Goal: Feedback & Contribution: Submit feedback/report problem

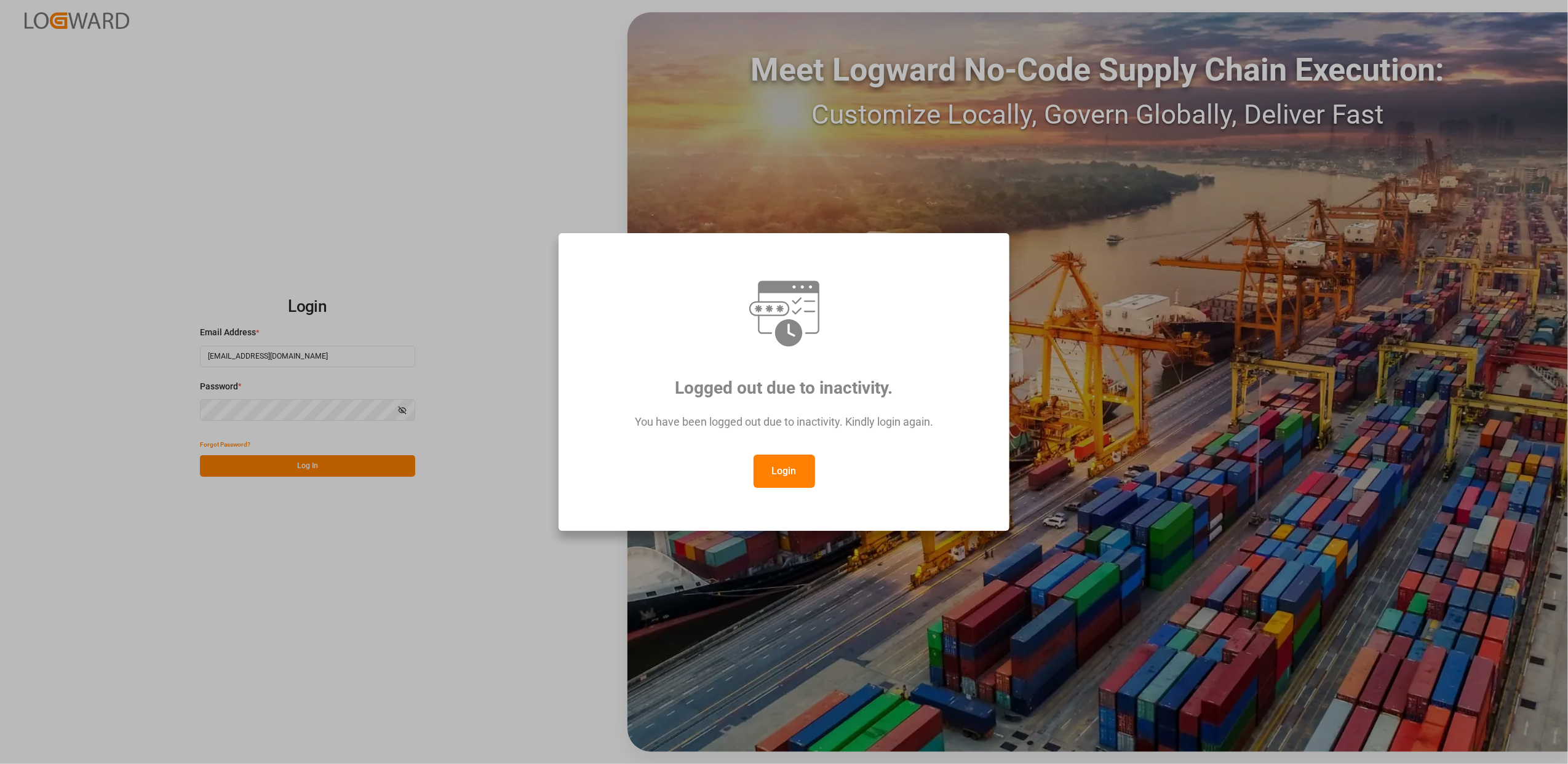
click at [795, 470] on button "Login" at bounding box center [785, 471] width 62 height 33
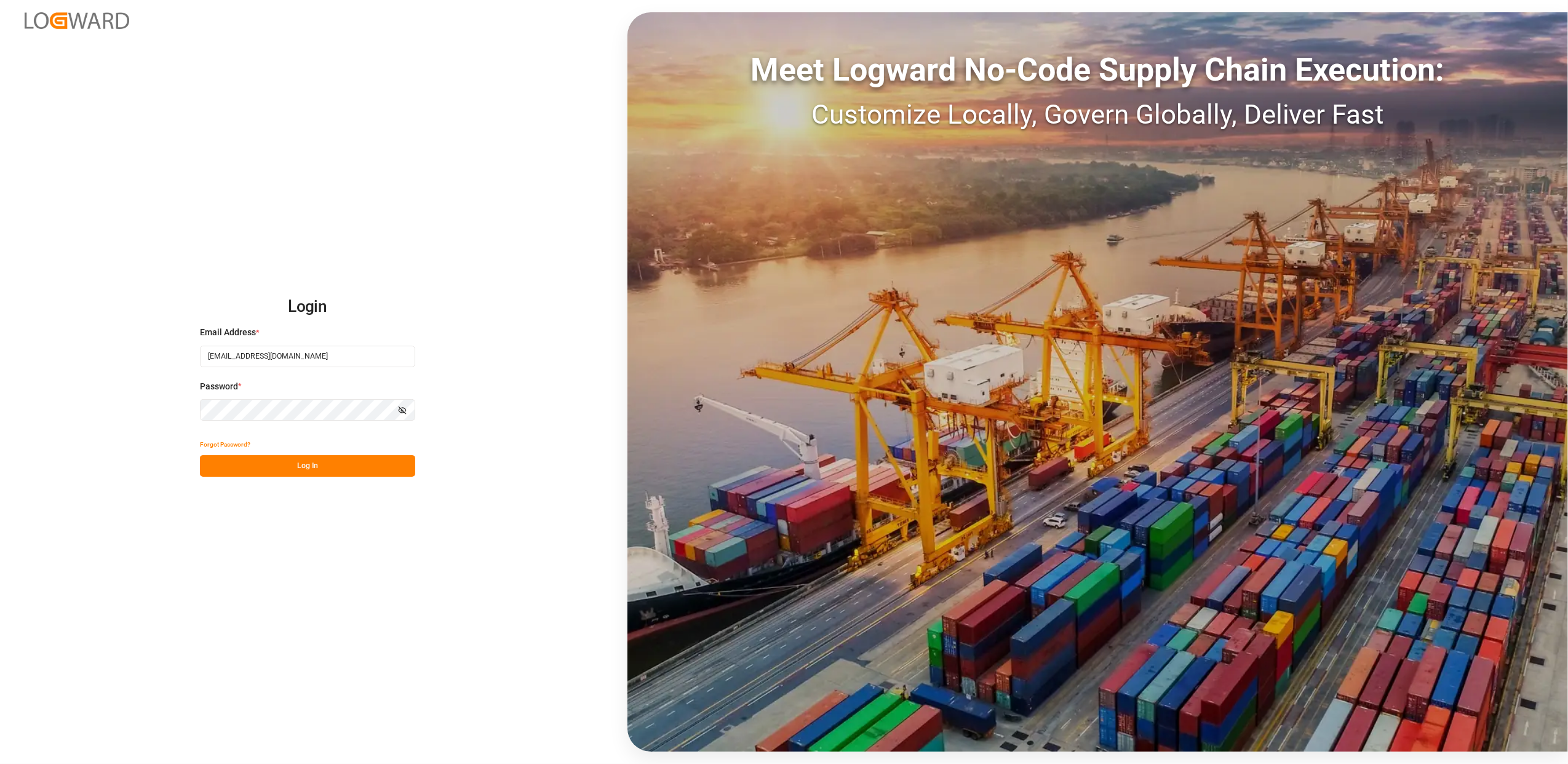
click at [338, 464] on button "Log In" at bounding box center [307, 466] width 215 height 22
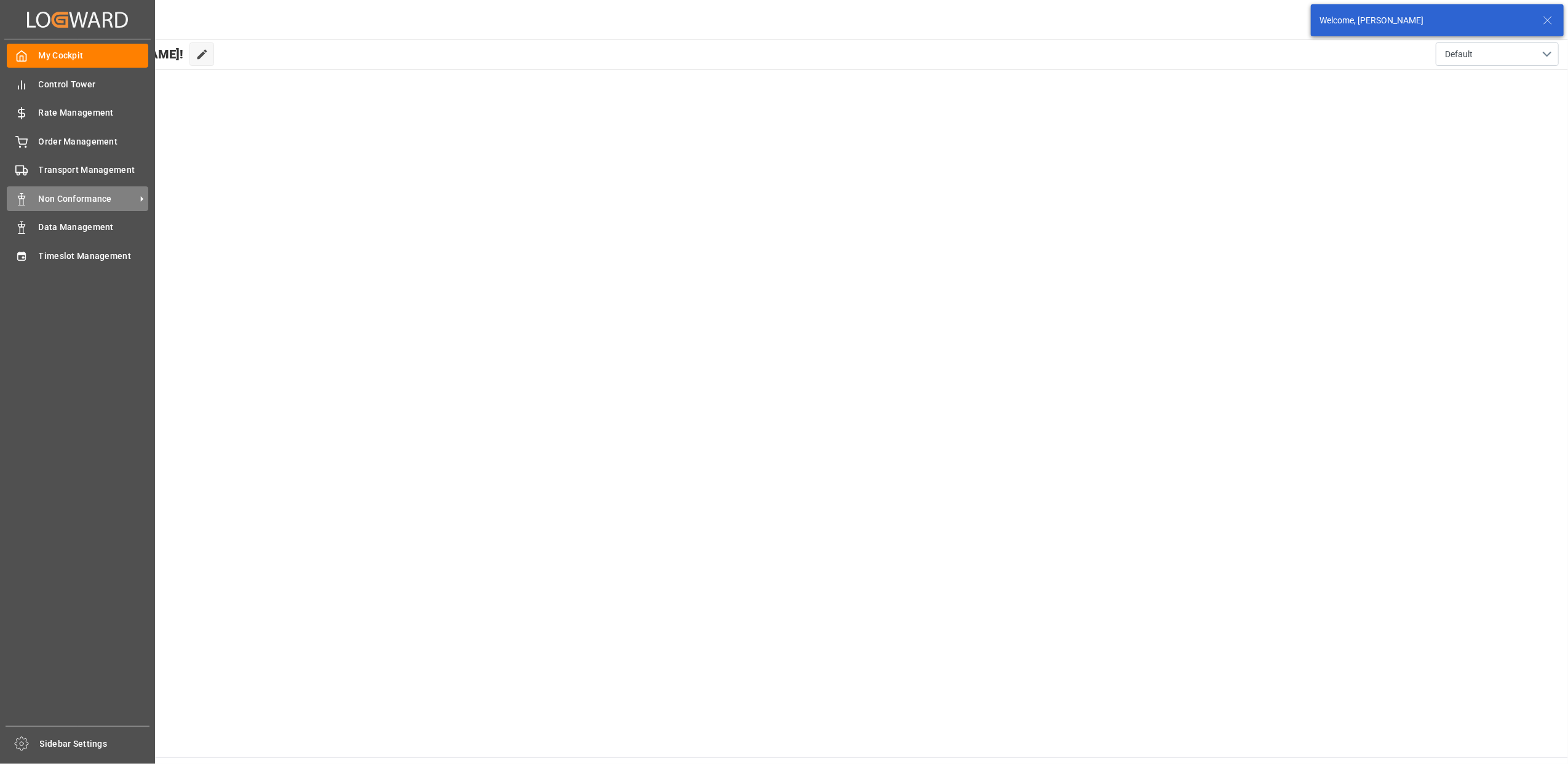
click at [44, 187] on div "Non Conformance Non Conformance" at bounding box center [77, 198] width 141 height 24
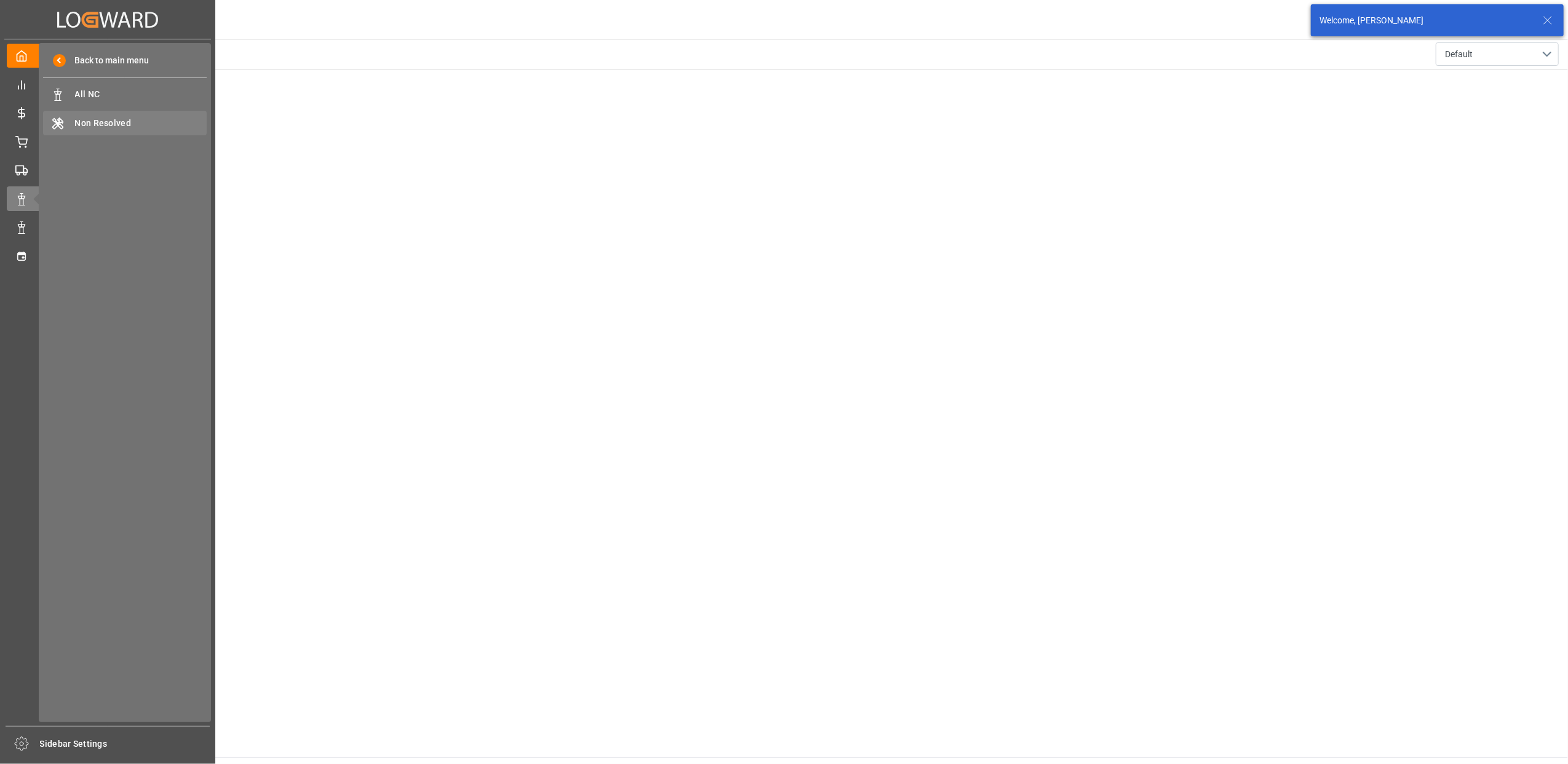
click at [87, 123] on span "Non Resolved" at bounding box center [141, 123] width 132 height 13
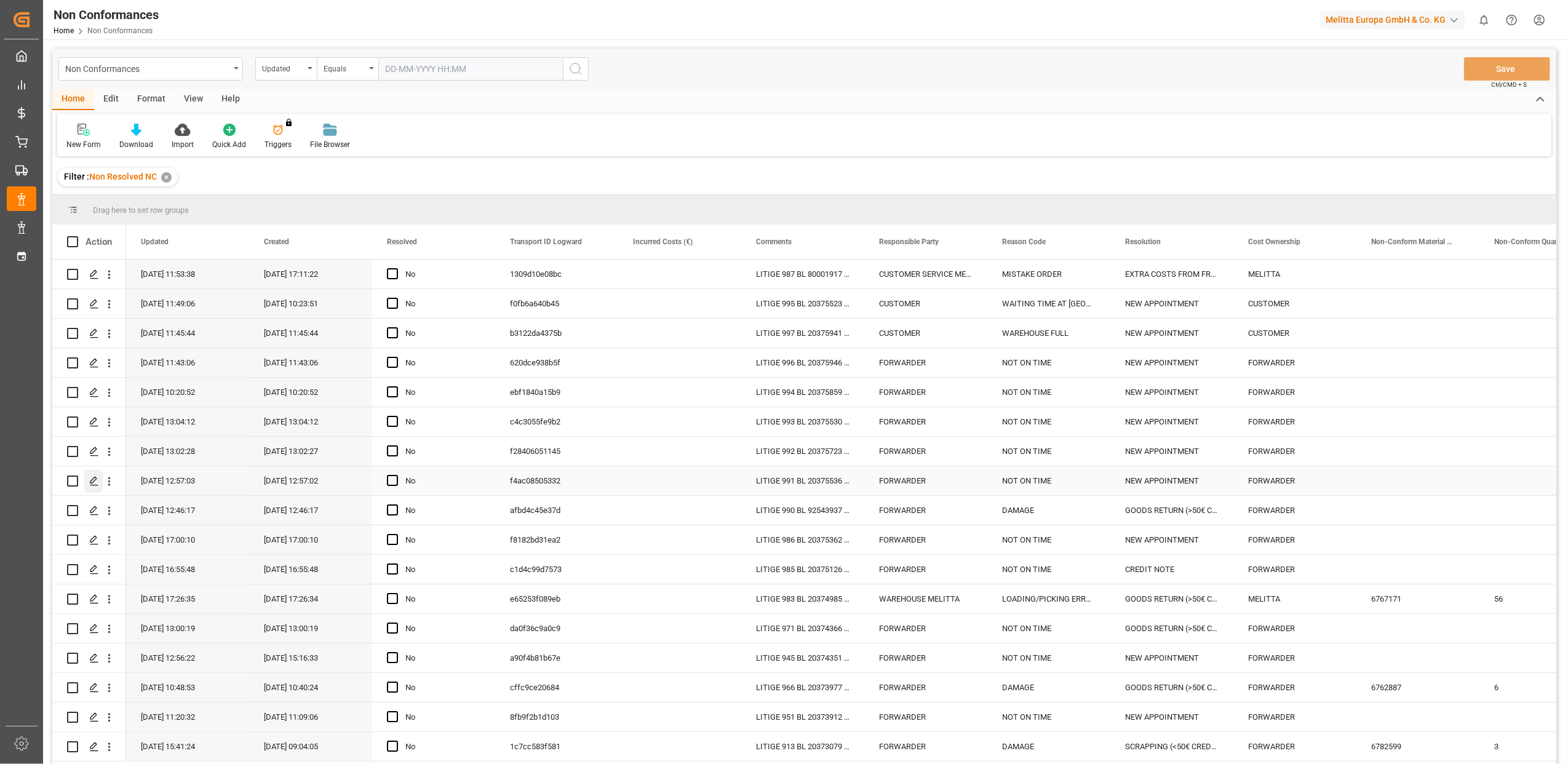
click at [96, 483] on icon "Press SPACE to select this row." at bounding box center [95, 481] width 10 height 10
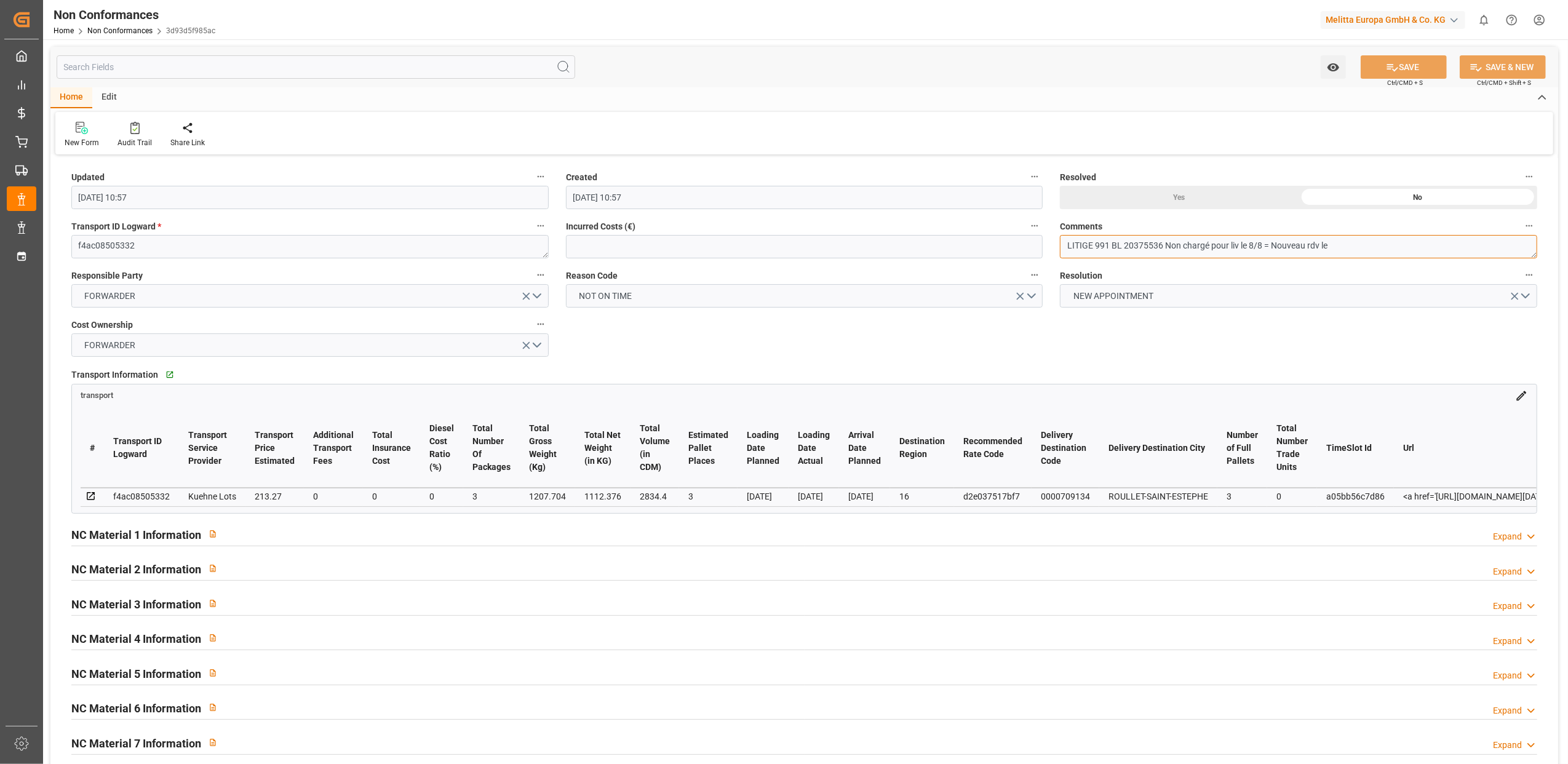
click at [1361, 251] on textarea "LITIGE 991 BL 20375536 Non chargé pour liv le 8/8 = Nouveau rdv le" at bounding box center [1299, 247] width 478 height 23
type textarea "LITIGE 991 BL 20375536 Non chargé pour liv le 8/8 = Nouveau rdv le 19/8 à 13h50"
click at [1393, 66] on icon at bounding box center [1392, 67] width 13 height 13
type input "12-08-2025 13:03"
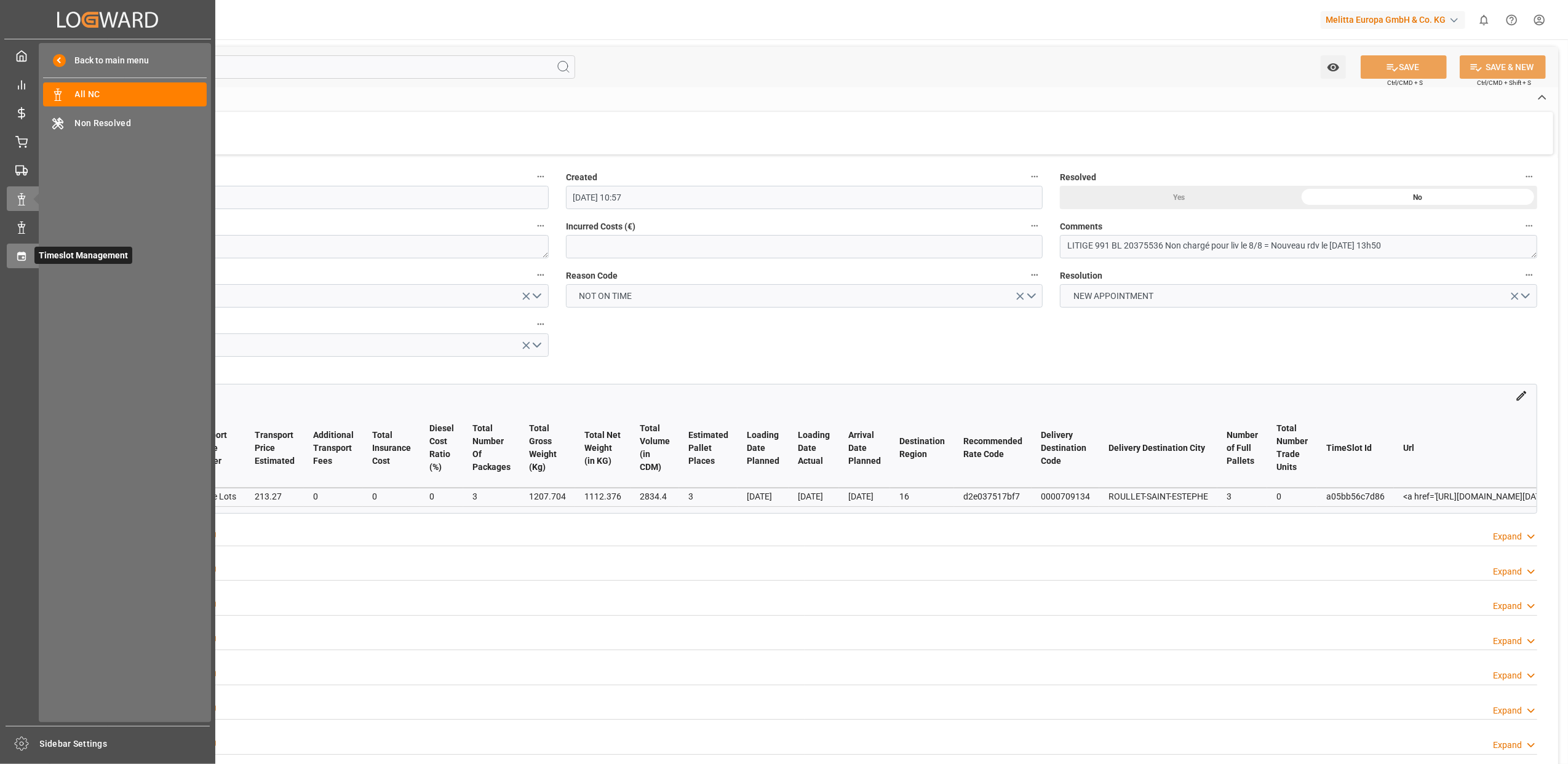
click at [28, 251] on div "Timeslot Management Timeslot Management" at bounding box center [107, 255] width 202 height 24
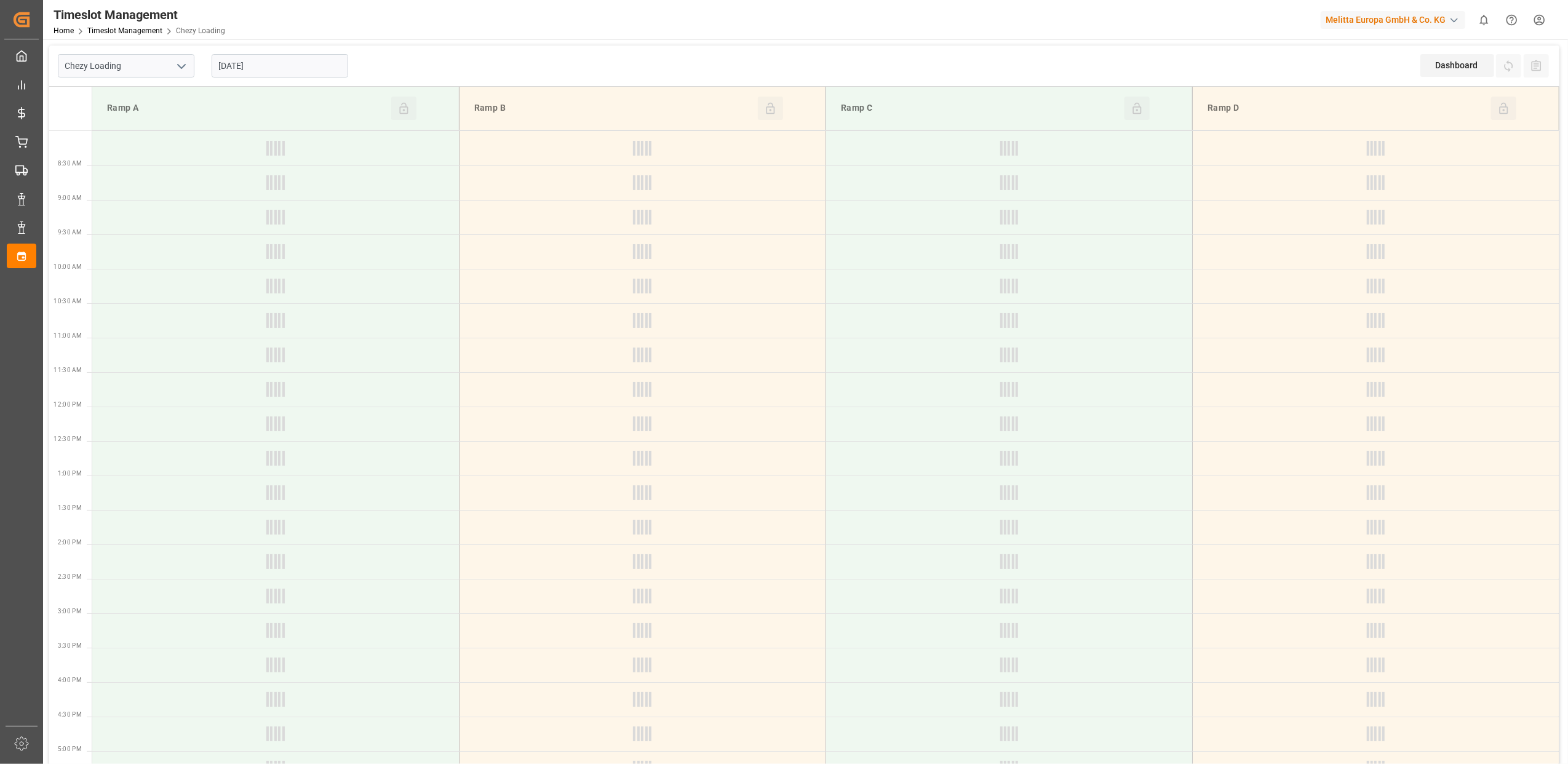
type input "Chezy Loading"
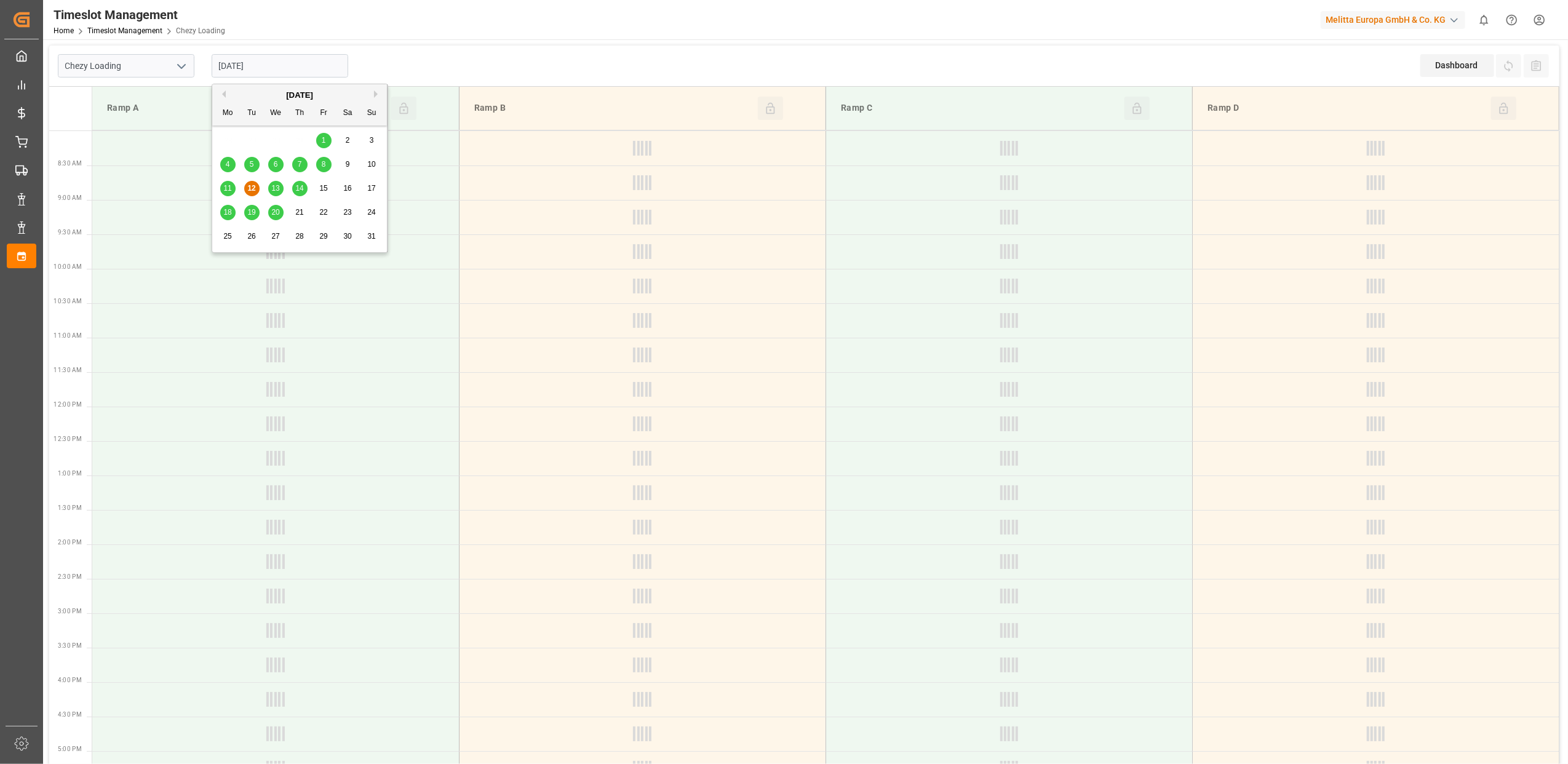
click at [303, 59] on input "[DATE]" at bounding box center [279, 66] width 136 height 23
click at [229, 192] on span "11" at bounding box center [228, 188] width 8 height 8
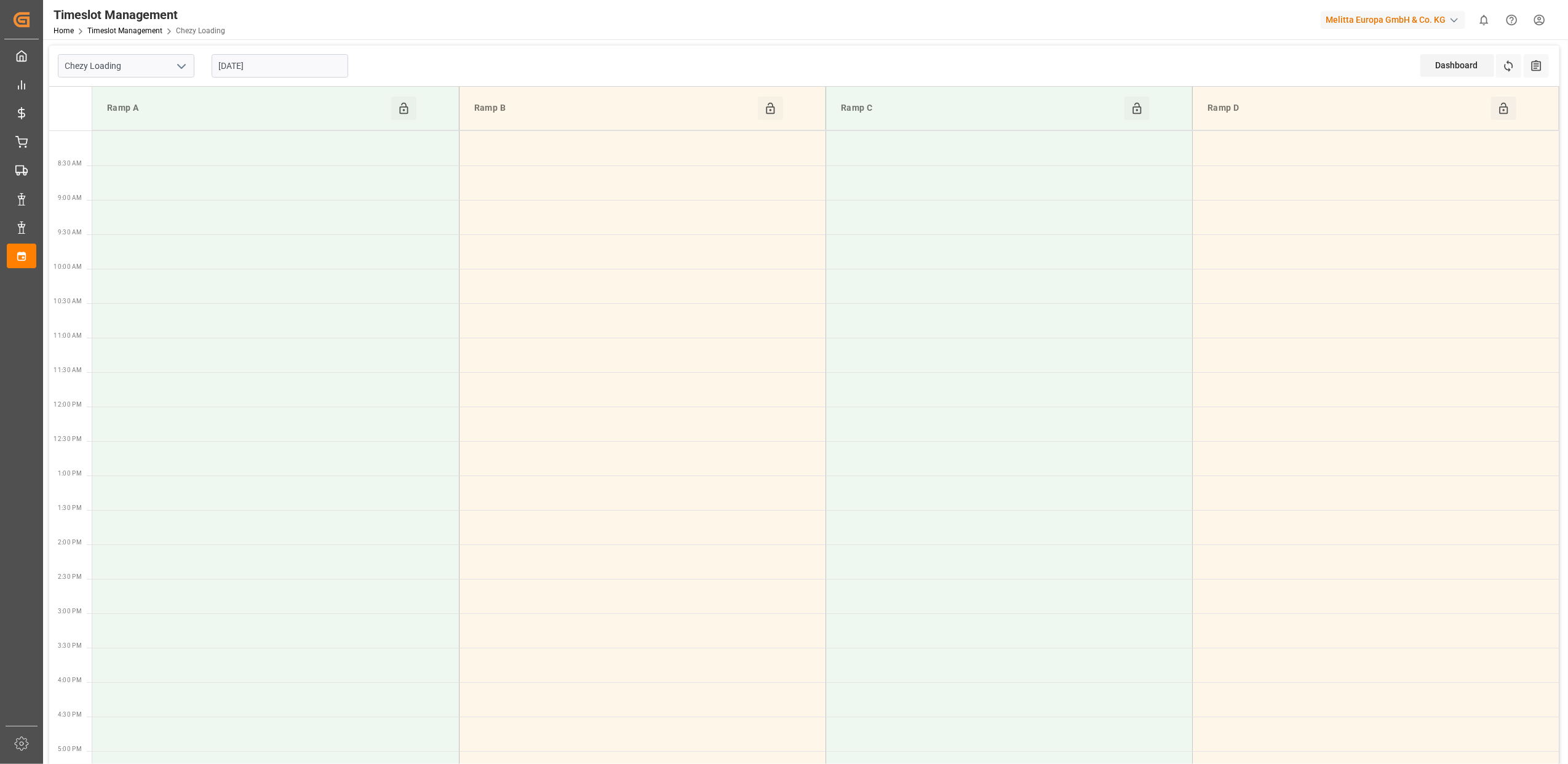
click at [273, 71] on input "11-08-2025" at bounding box center [279, 66] width 136 height 23
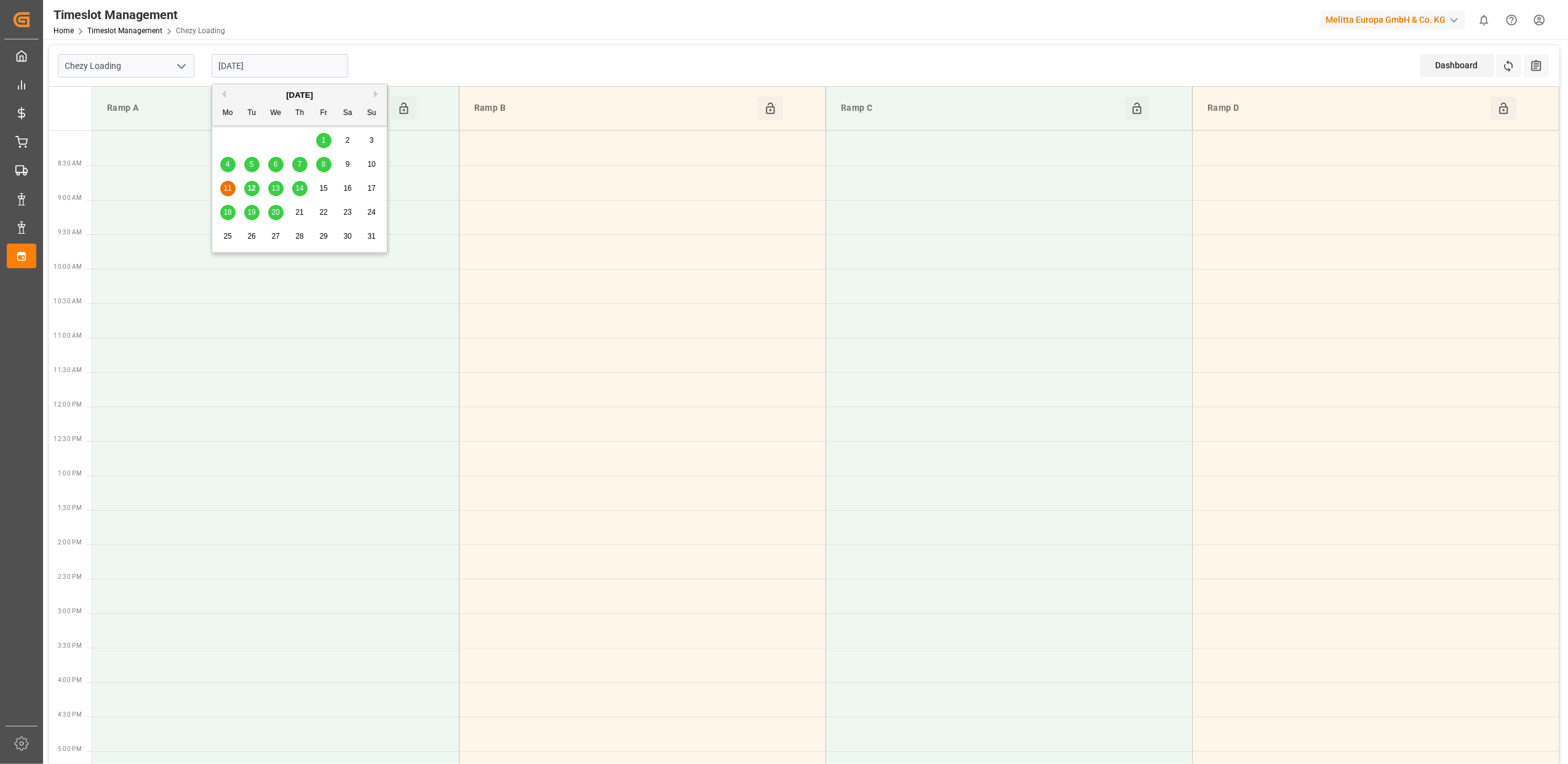
click at [322, 168] on span "8" at bounding box center [324, 164] width 4 height 8
type input "[DATE]"
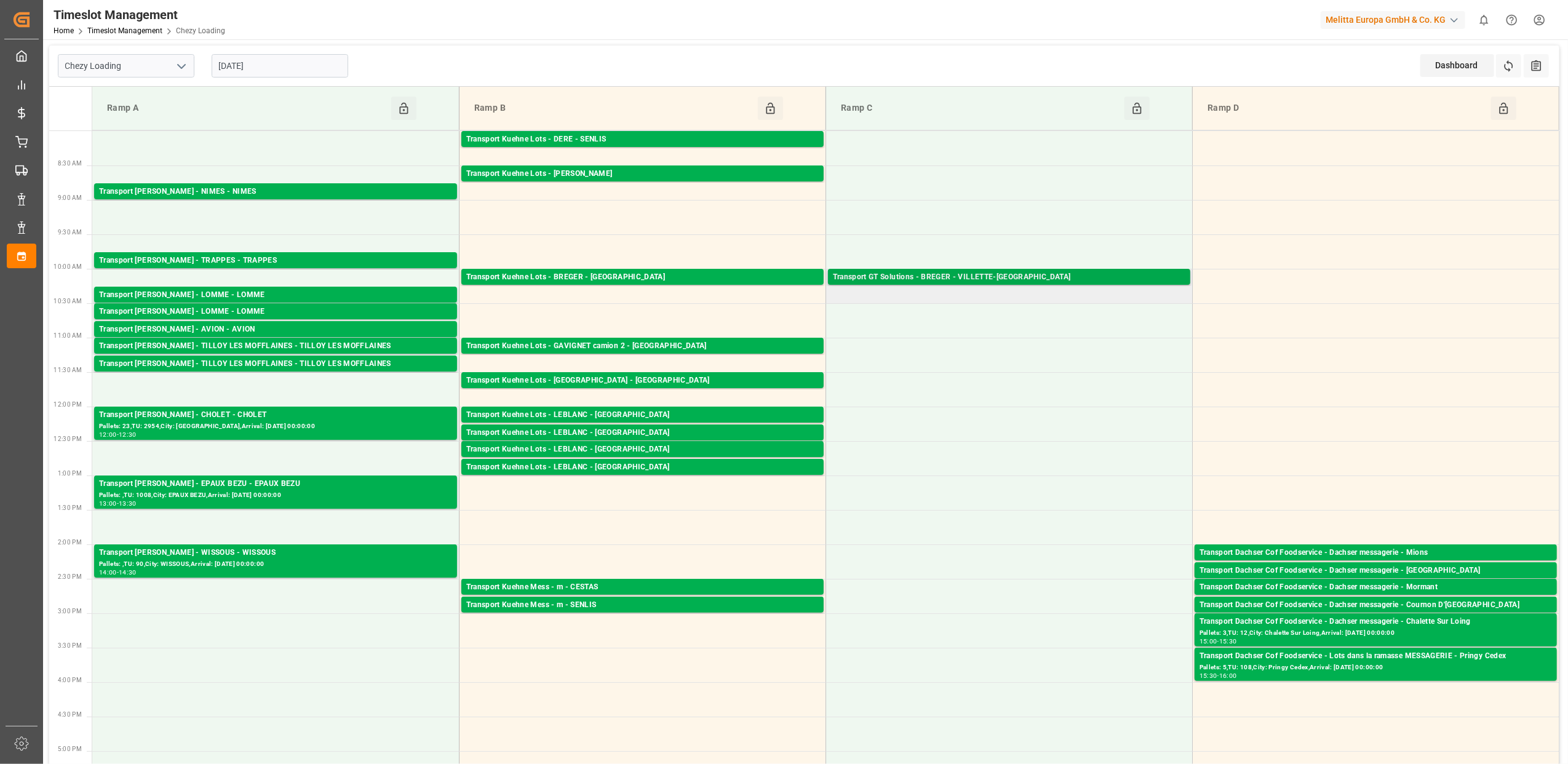
click at [995, 274] on div "Transport GT Solutions - BREGER - VILLETTE-DANTHON" at bounding box center [1009, 277] width 352 height 13
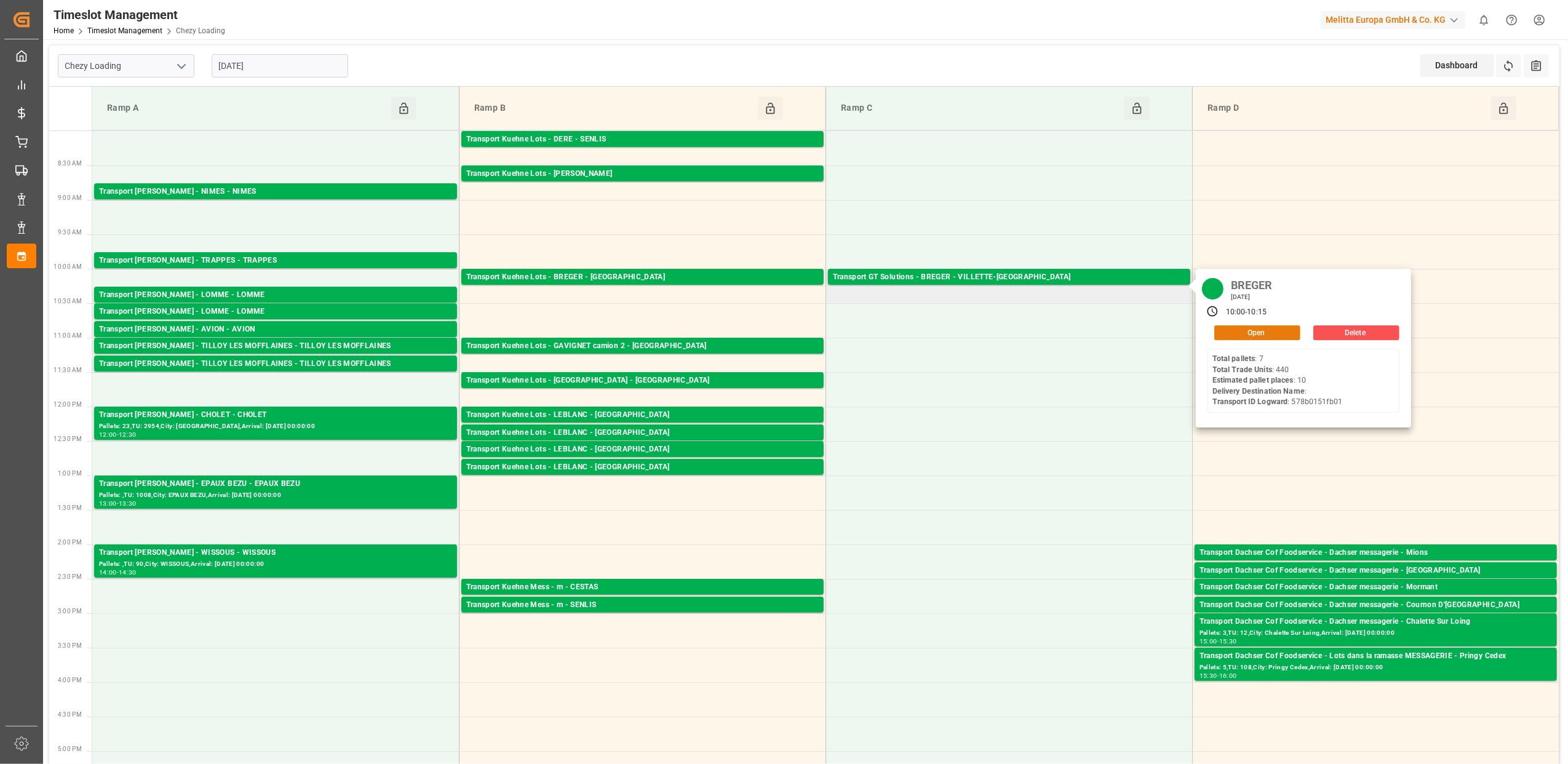
click at [1268, 331] on button "Open" at bounding box center [1257, 333] width 86 height 15
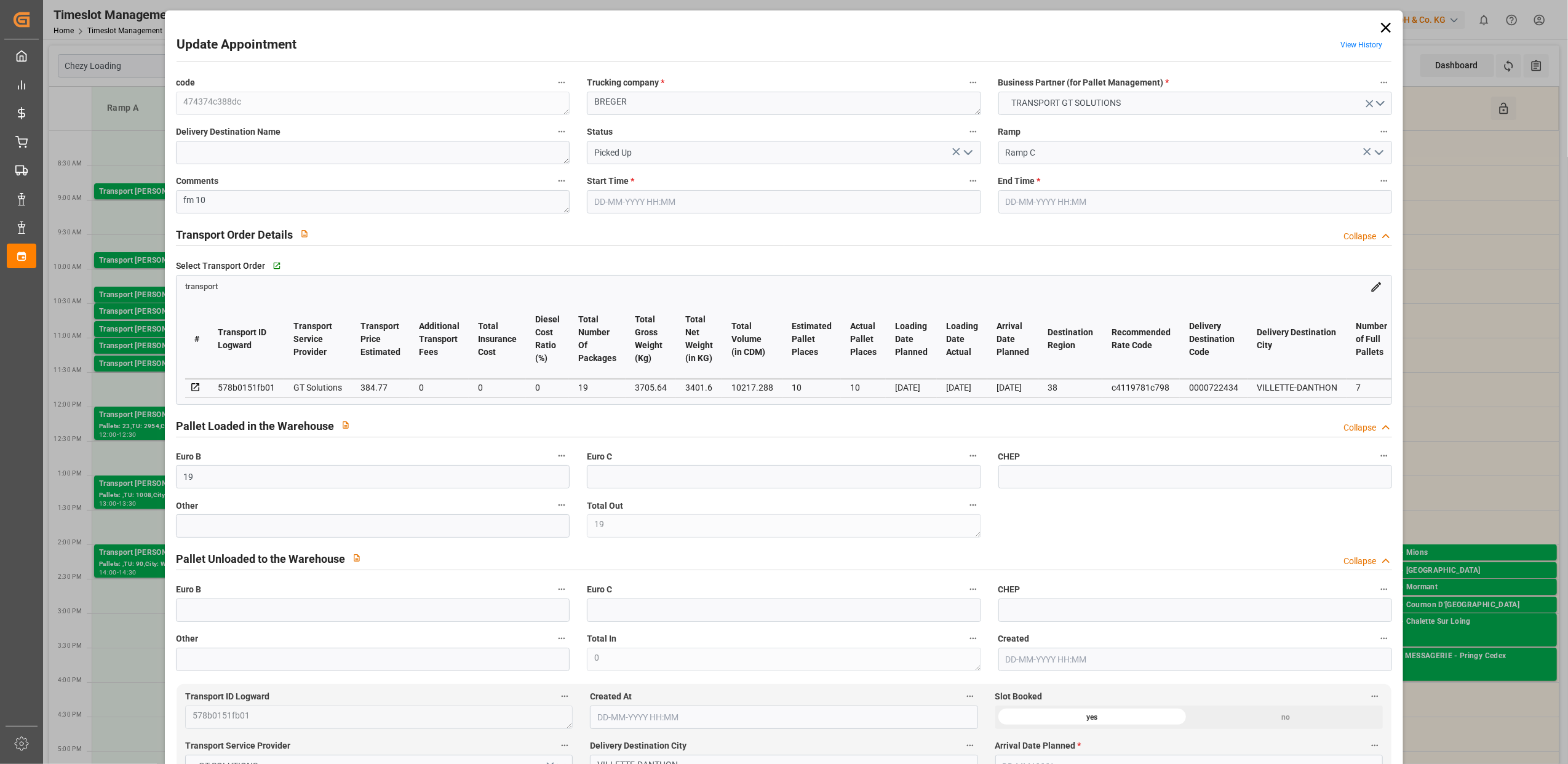
type input "08-08-2025 10:00"
type input "08-08-2025 10:15"
type input "05-08-2025 12:56"
type input "05-08-2025 12:03"
type input "[DATE]"
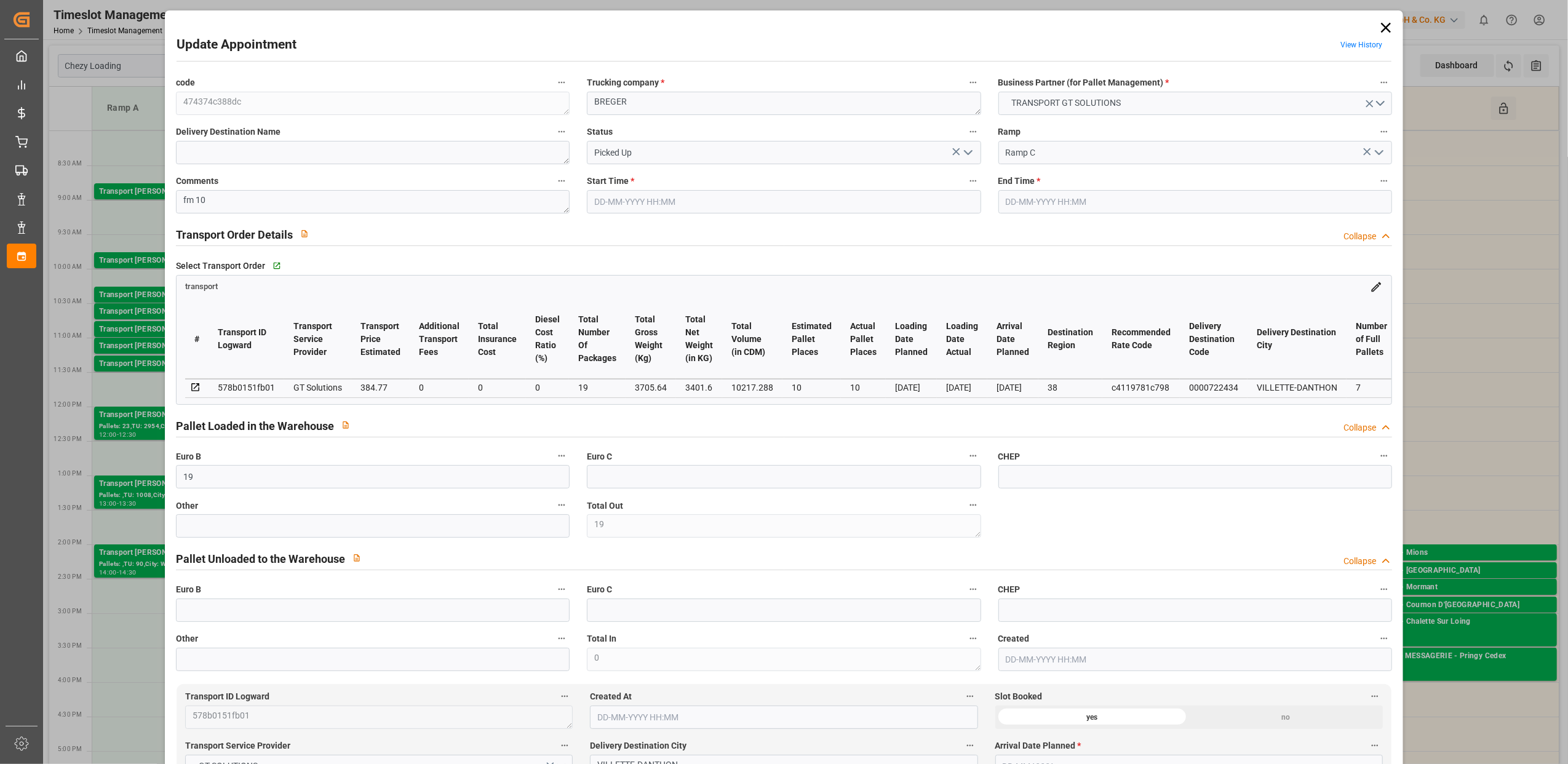
type input "[DATE]"
click at [1381, 33] on icon at bounding box center [1386, 28] width 18 height 18
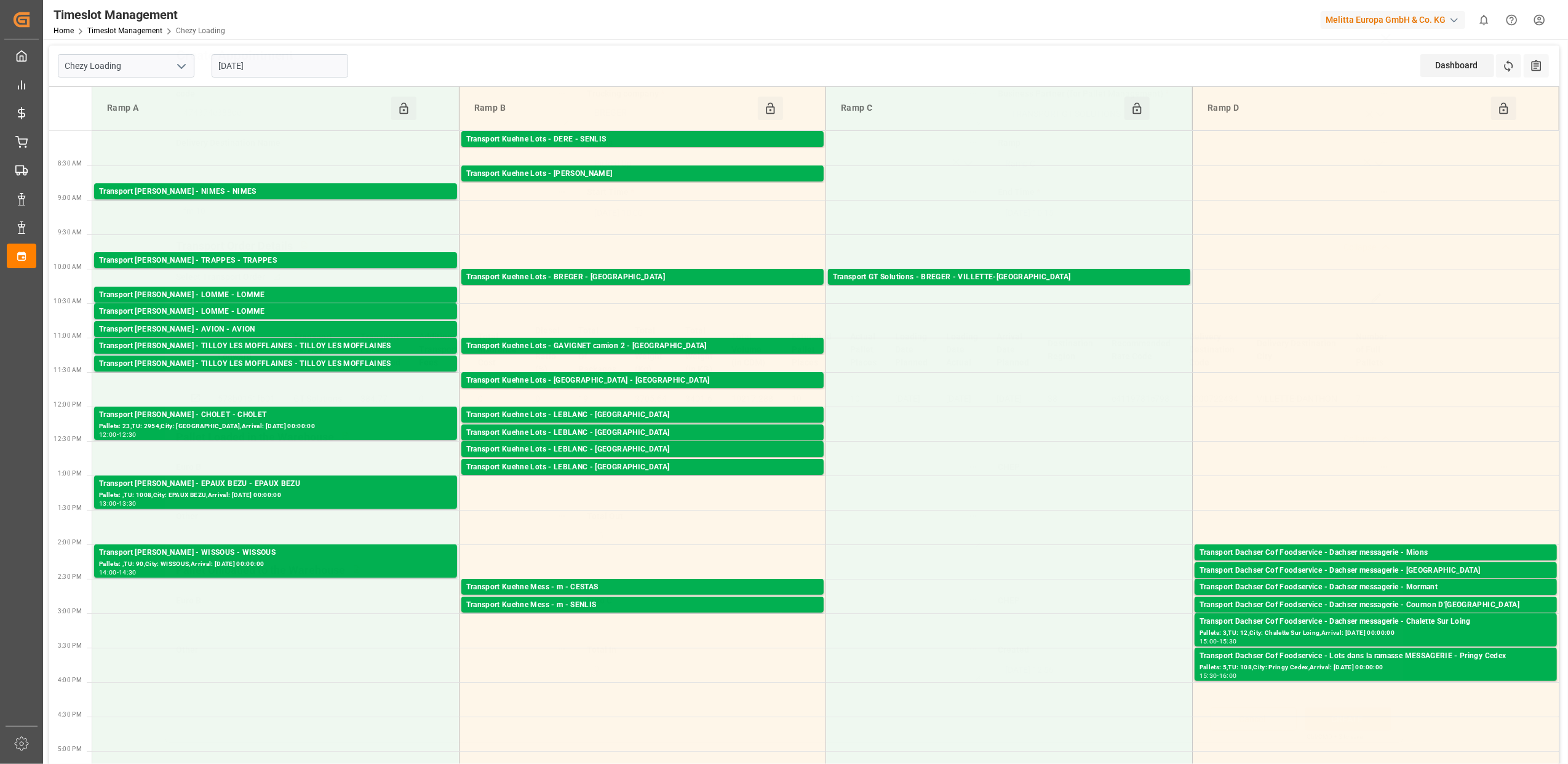
click at [1381, 30] on icon at bounding box center [1386, 38] width 18 height 18
click at [1073, 357] on td at bounding box center [1009, 355] width 366 height 34
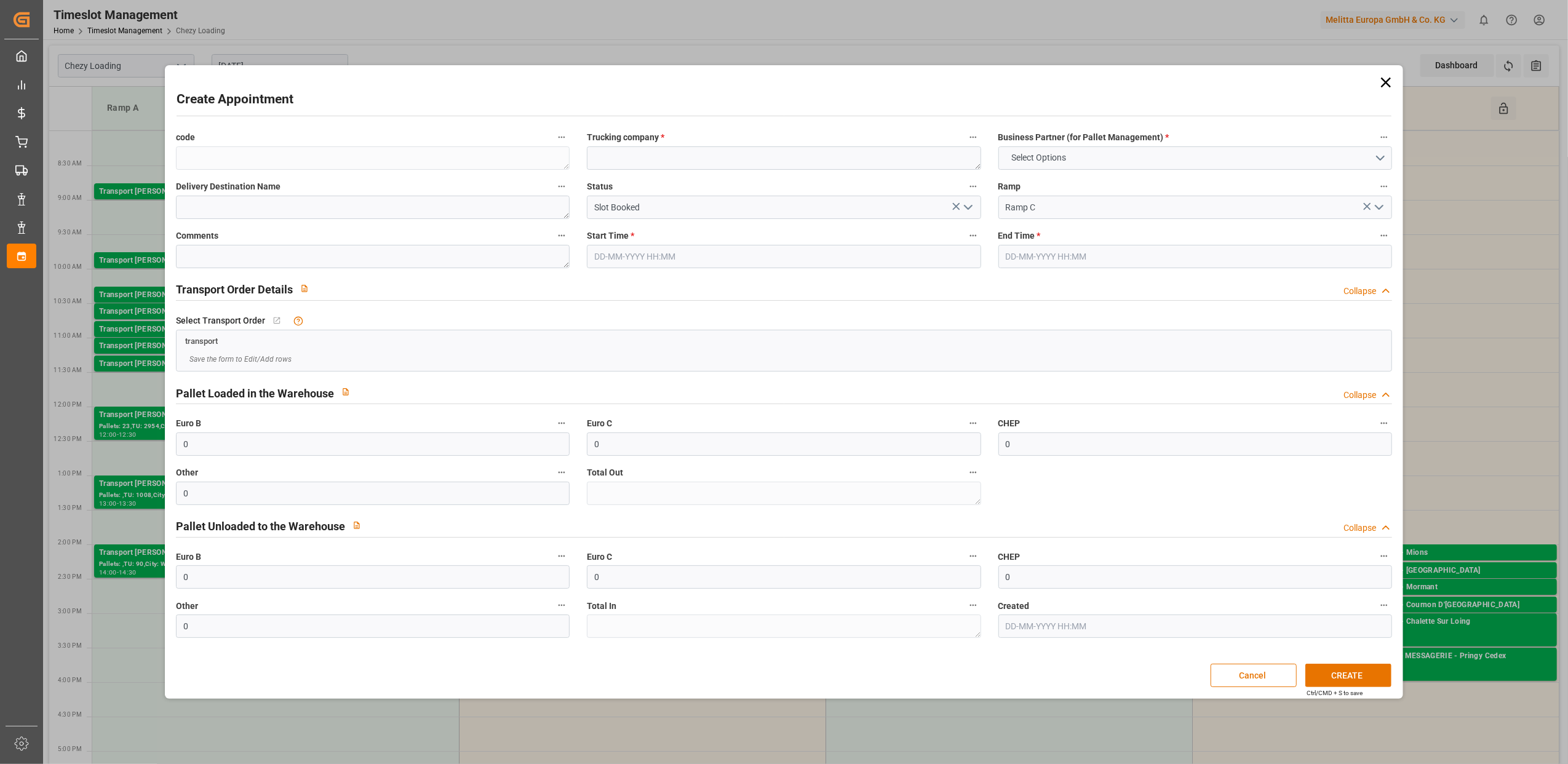
type input "08-08-2025 11:00"
type input "08-08-2025 11:30"
click at [1388, 79] on icon at bounding box center [1386, 83] width 10 height 10
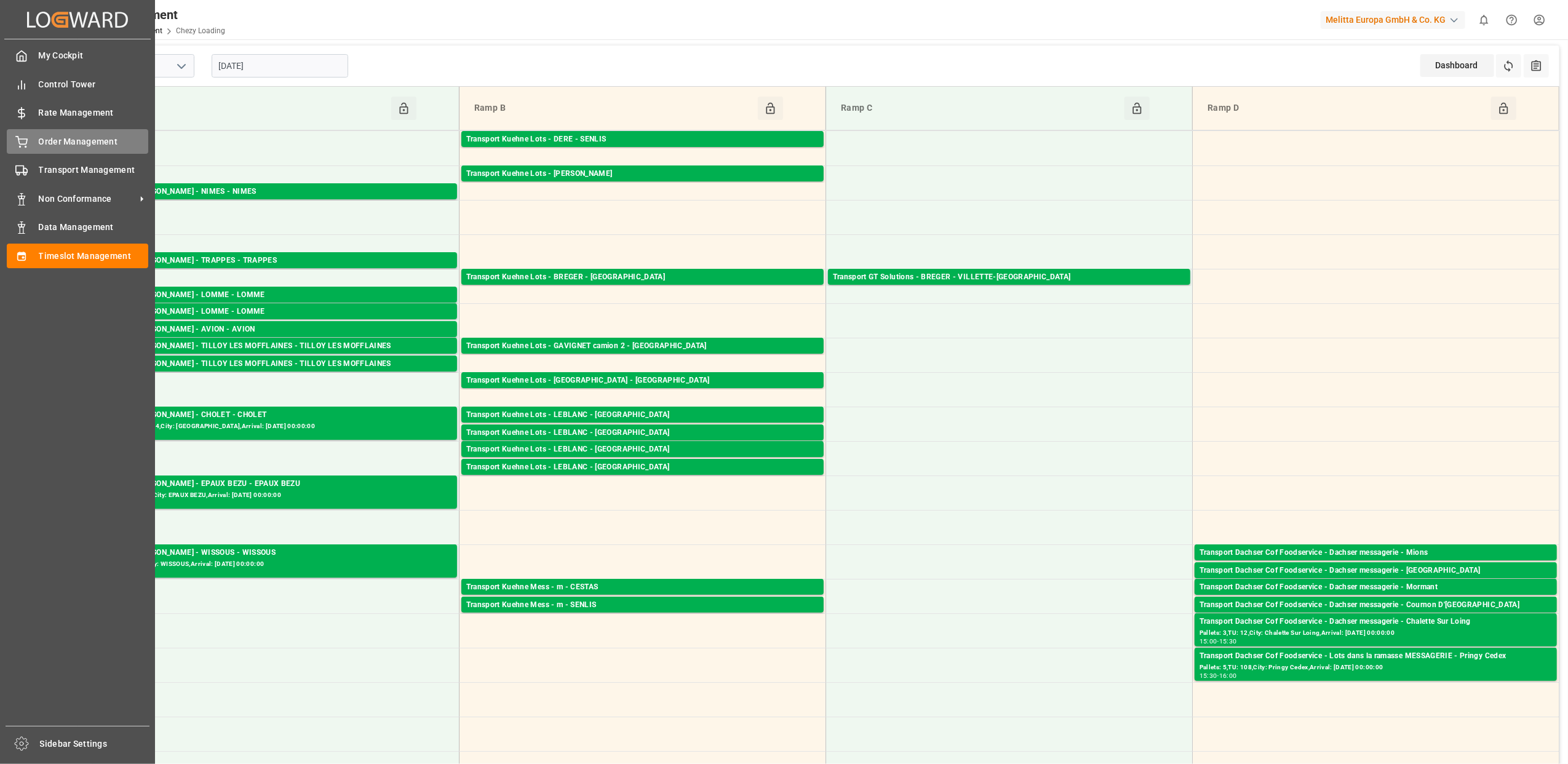
click at [89, 147] on div "Order Management Order Management" at bounding box center [77, 141] width 141 height 24
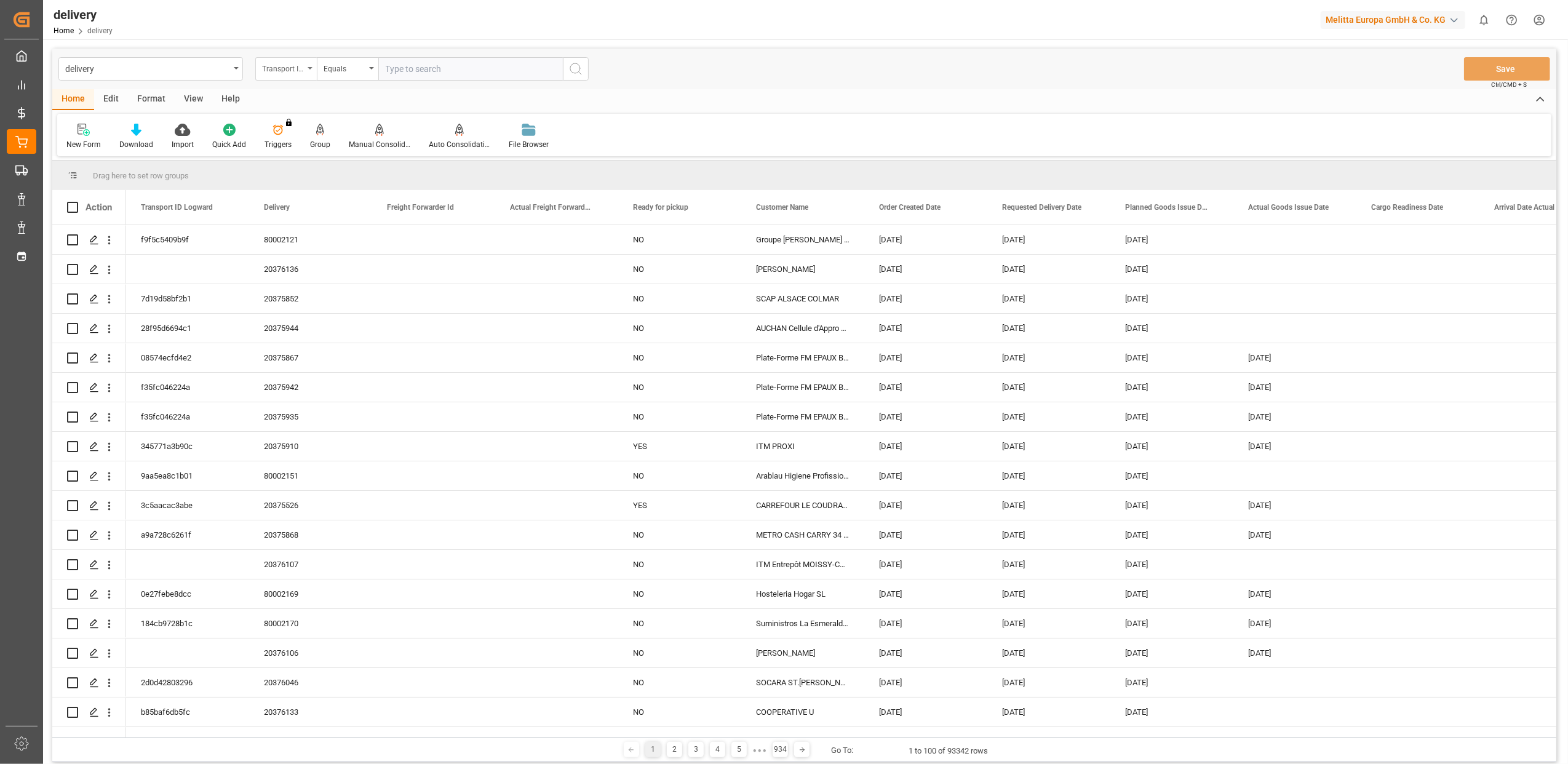
click at [310, 68] on icon "open menu" at bounding box center [310, 68] width 5 height 3
click at [320, 156] on div "Delivery" at bounding box center [347, 151] width 183 height 26
click at [479, 75] on input "text" at bounding box center [470, 69] width 185 height 23
type input "20375533"
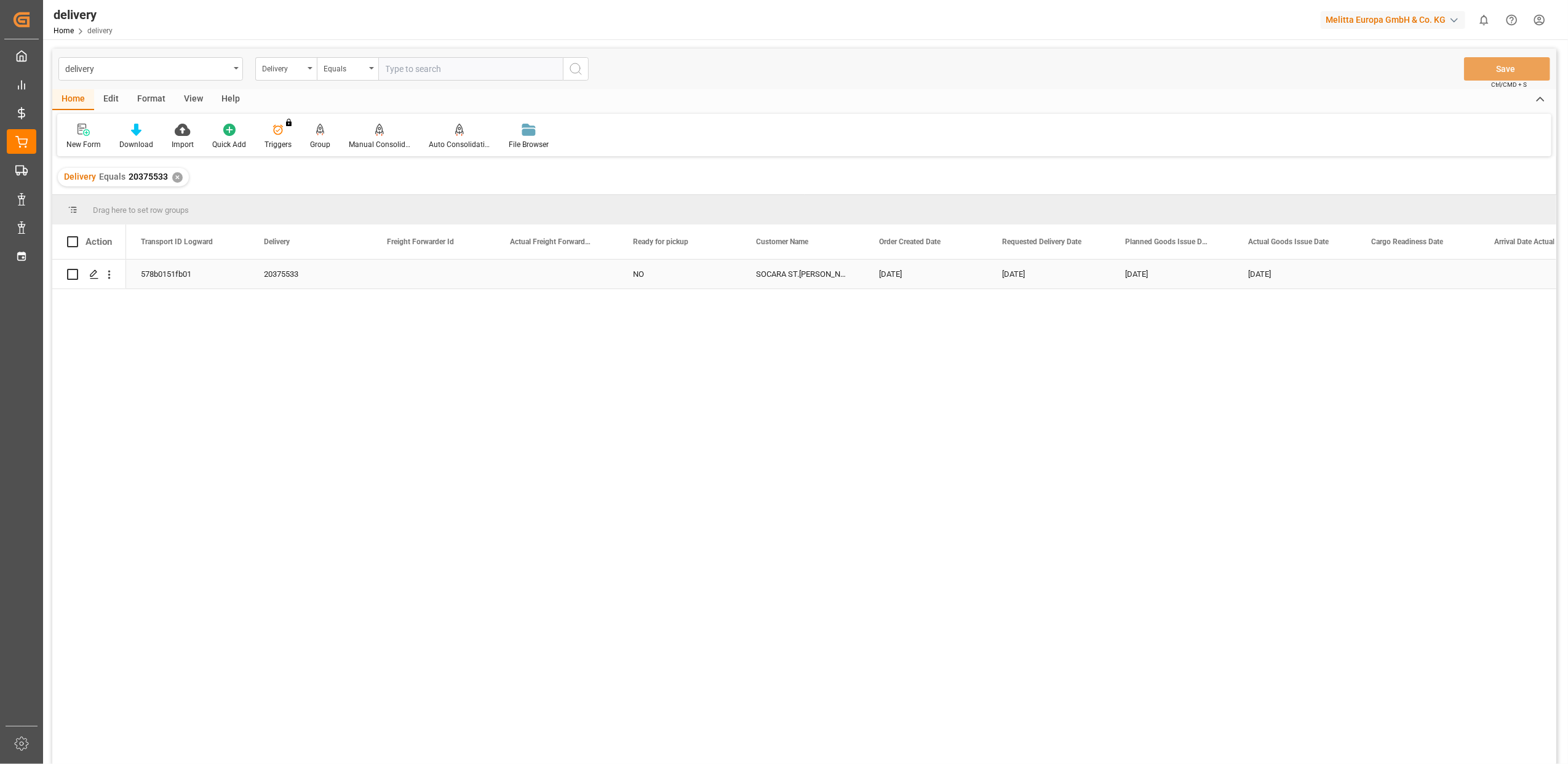
click at [182, 271] on div "578b0151fb01" at bounding box center [187, 274] width 123 height 29
click at [236, 321] on span "Copy" at bounding box center [251, 322] width 96 height 23
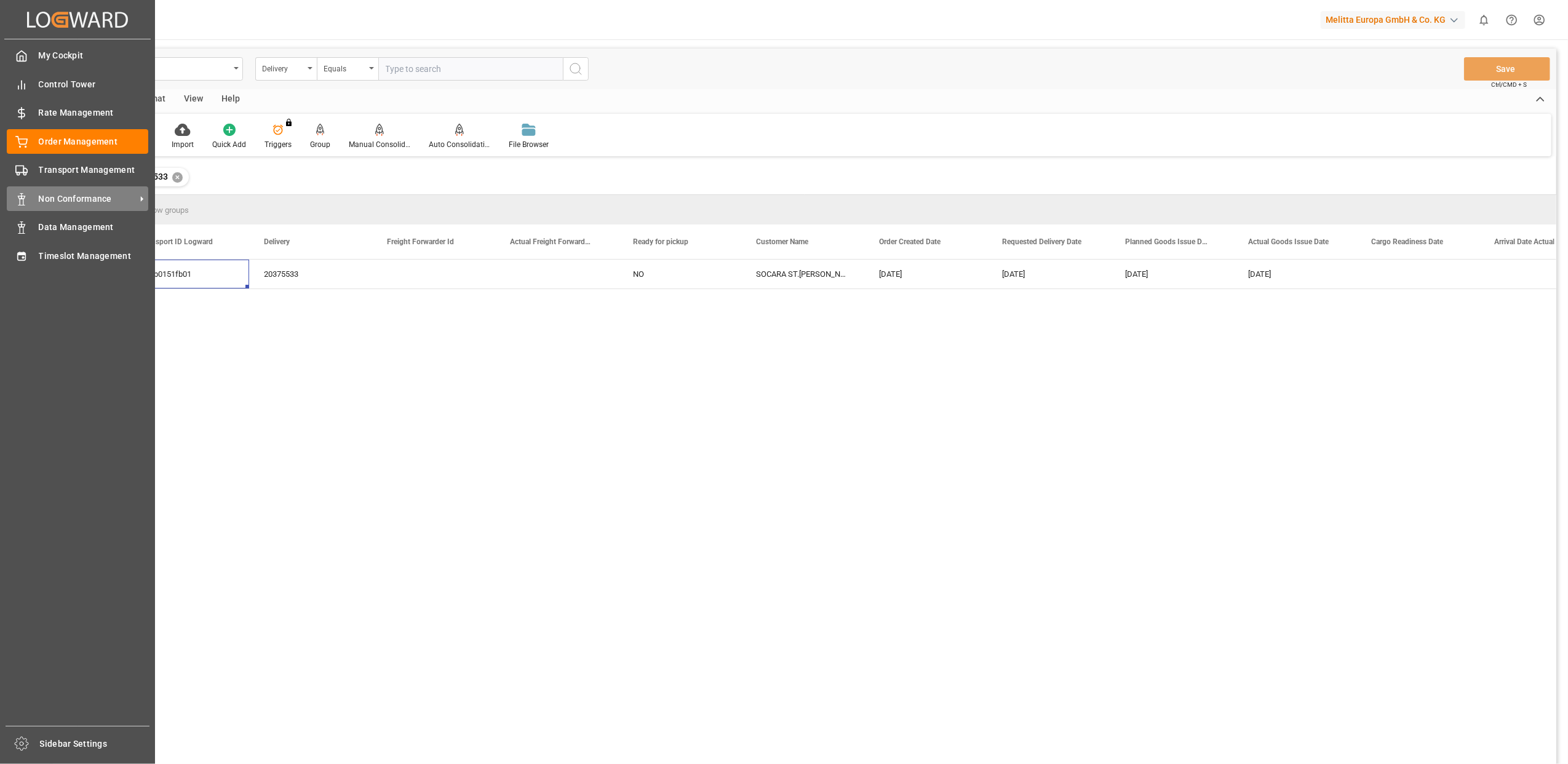
click at [74, 200] on span "Non Conformance" at bounding box center [87, 198] width 97 height 13
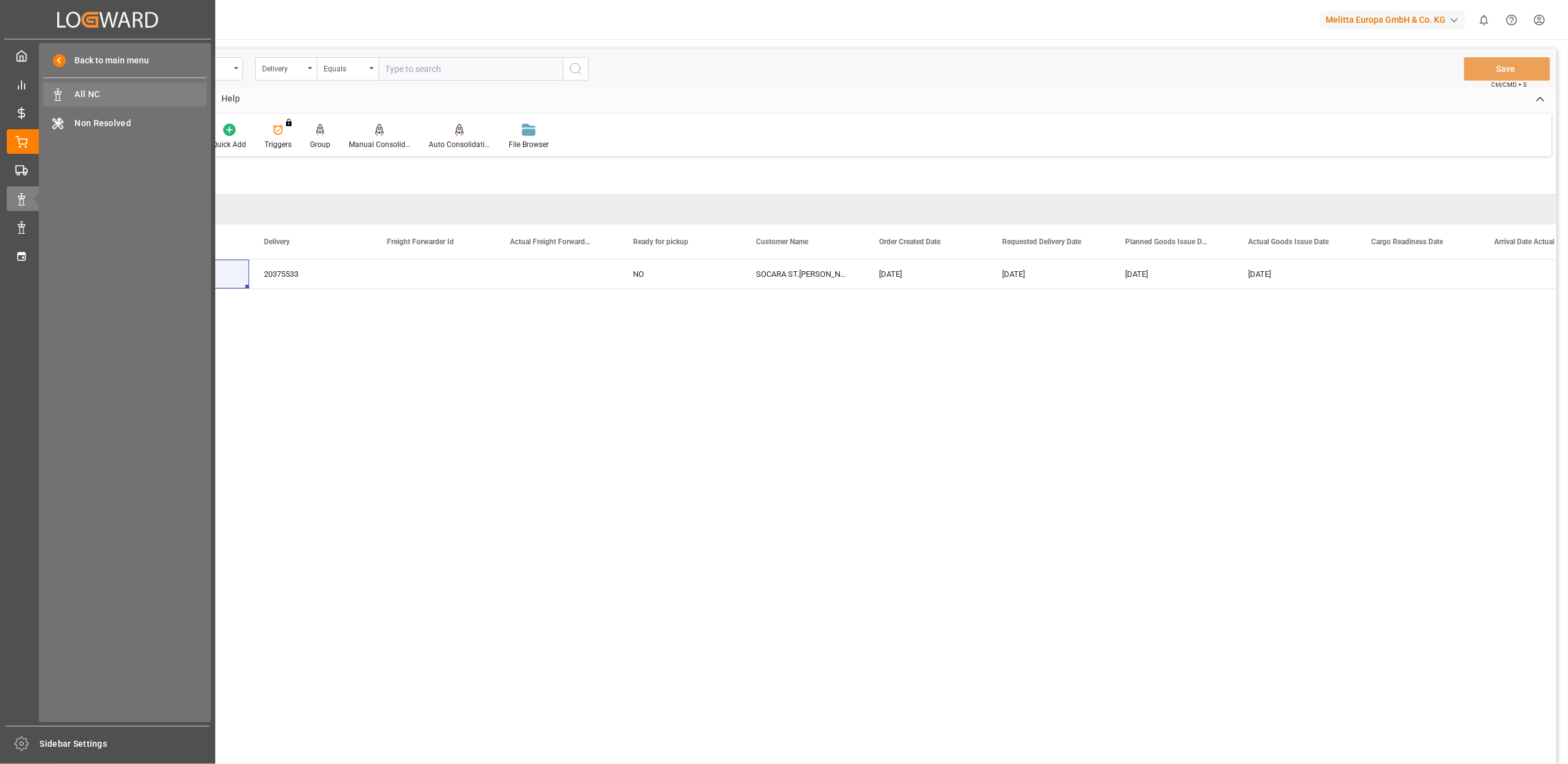
click at [115, 92] on span "All NC" at bounding box center [141, 94] width 132 height 13
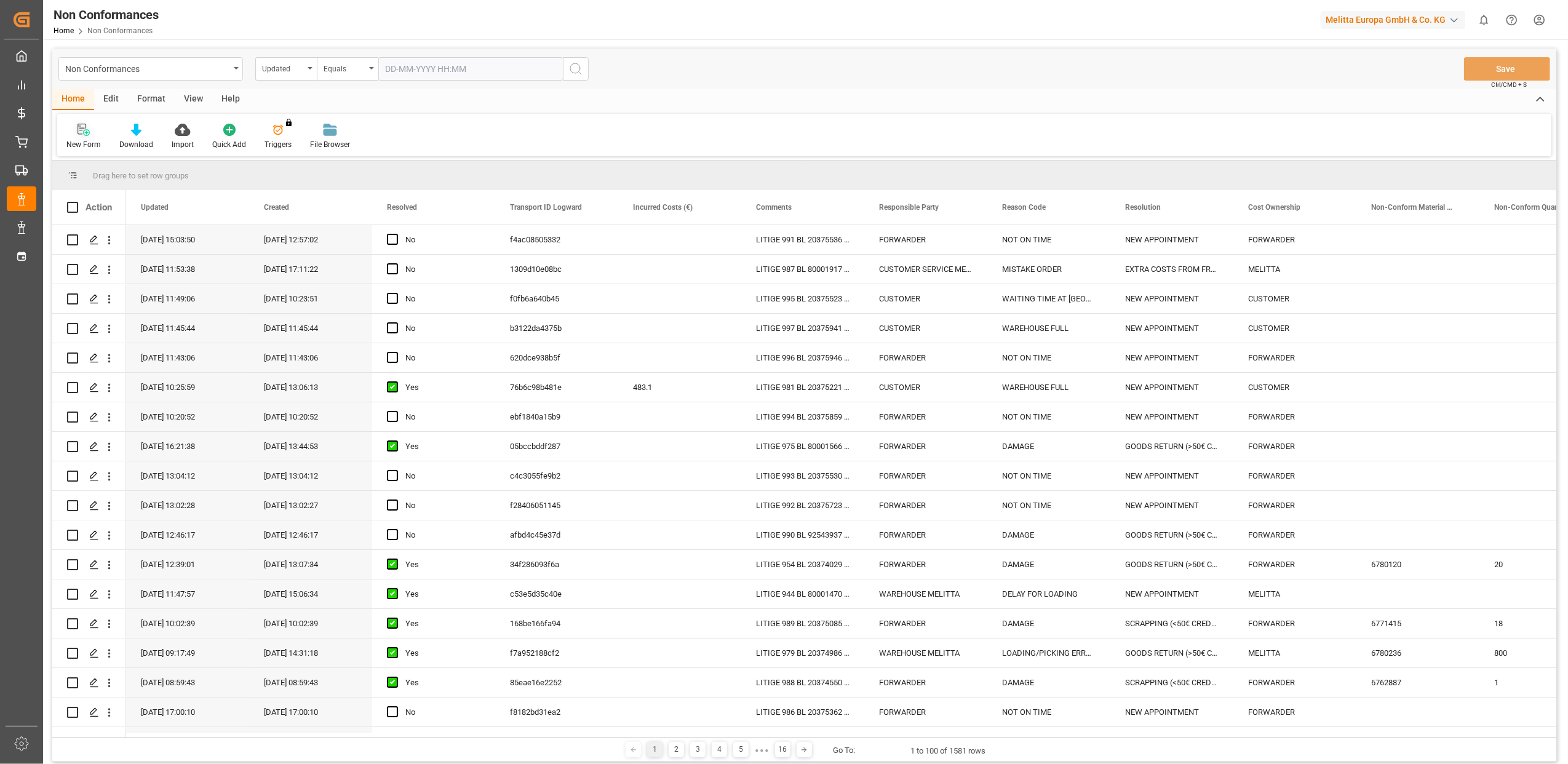
click at [92, 136] on div at bounding box center [83, 129] width 34 height 13
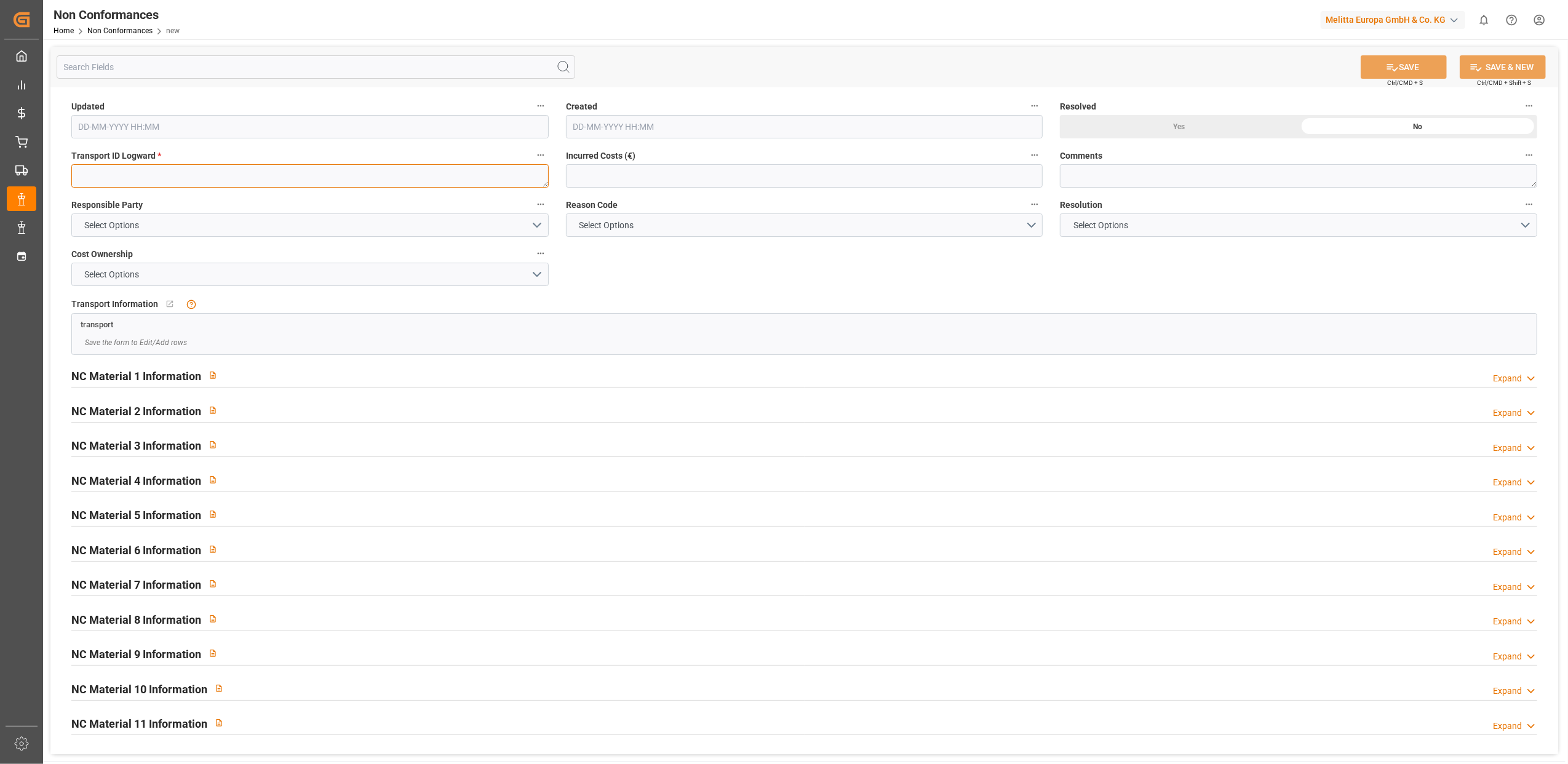
click at [328, 176] on textarea at bounding box center [310, 176] width 478 height 23
paste textarea "578b0151fb01"
type textarea "578b0151fb01"
click at [533, 224] on button "Select Options" at bounding box center [310, 225] width 478 height 23
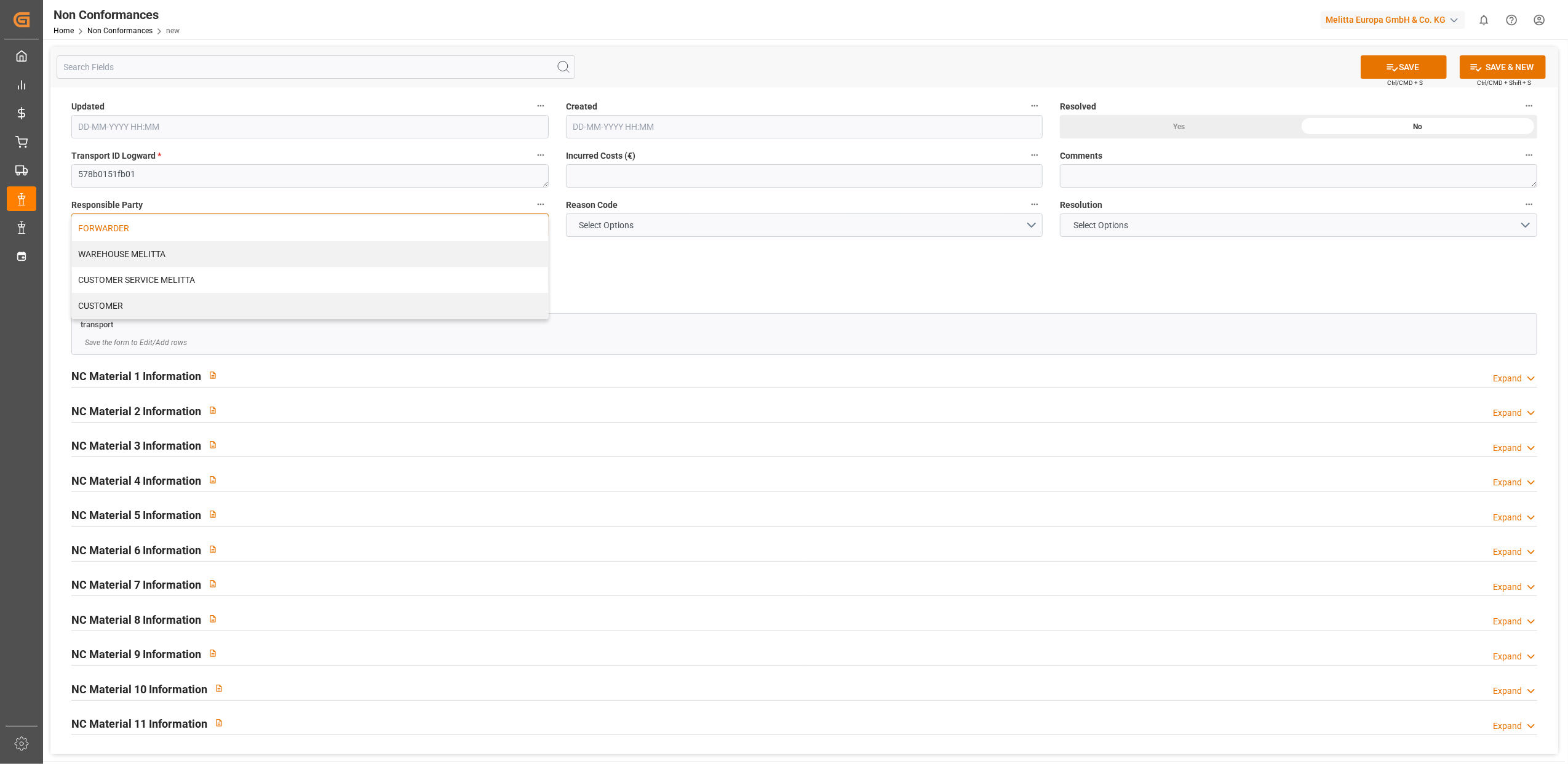
click at [431, 229] on div "FORWARDER" at bounding box center [310, 228] width 476 height 26
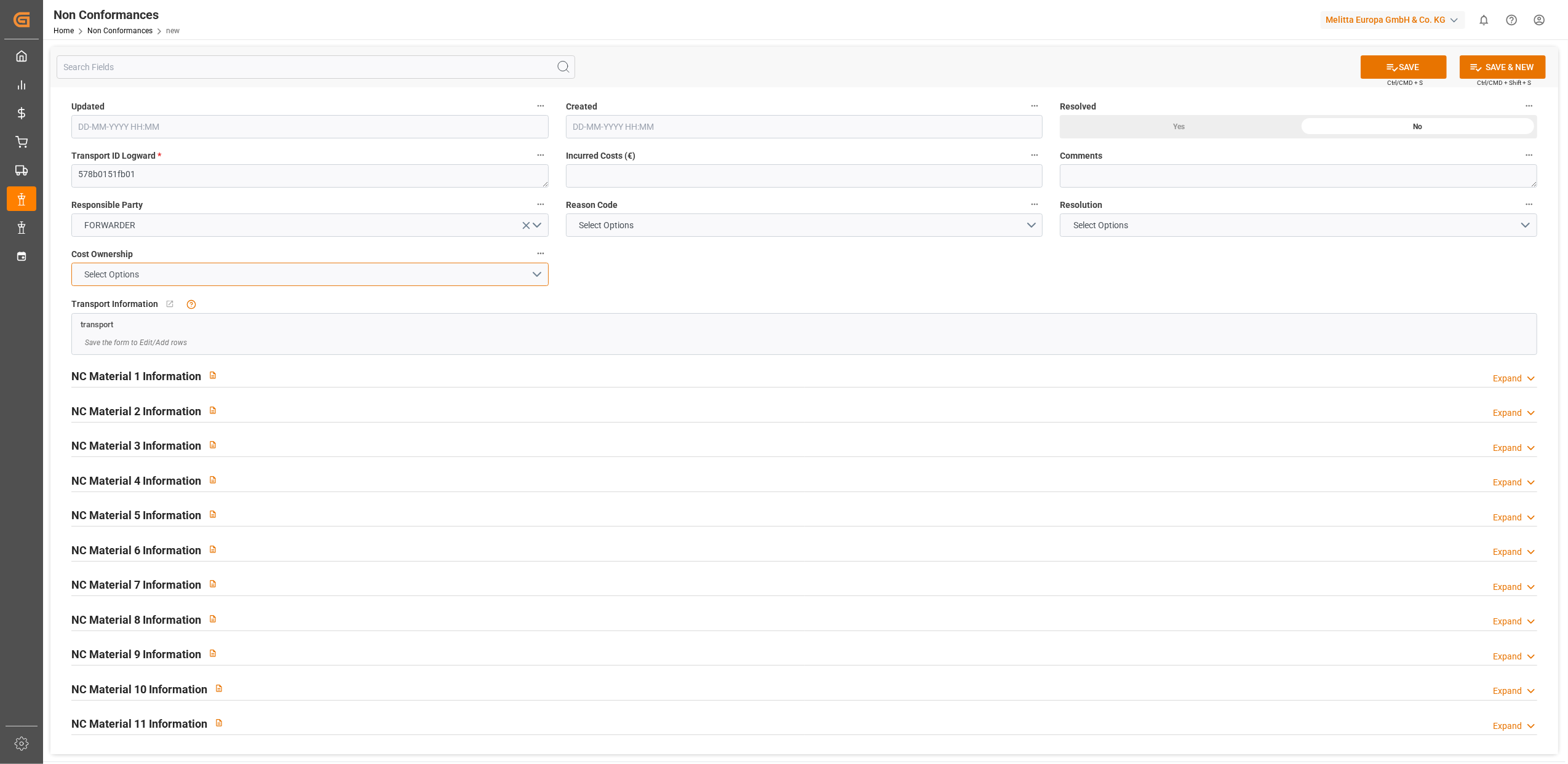
click at [537, 273] on button "Select Options" at bounding box center [310, 274] width 478 height 23
click at [395, 282] on div "FORWARDER" at bounding box center [310, 277] width 476 height 26
click at [1030, 222] on button "Select Options" at bounding box center [804, 225] width 478 height 23
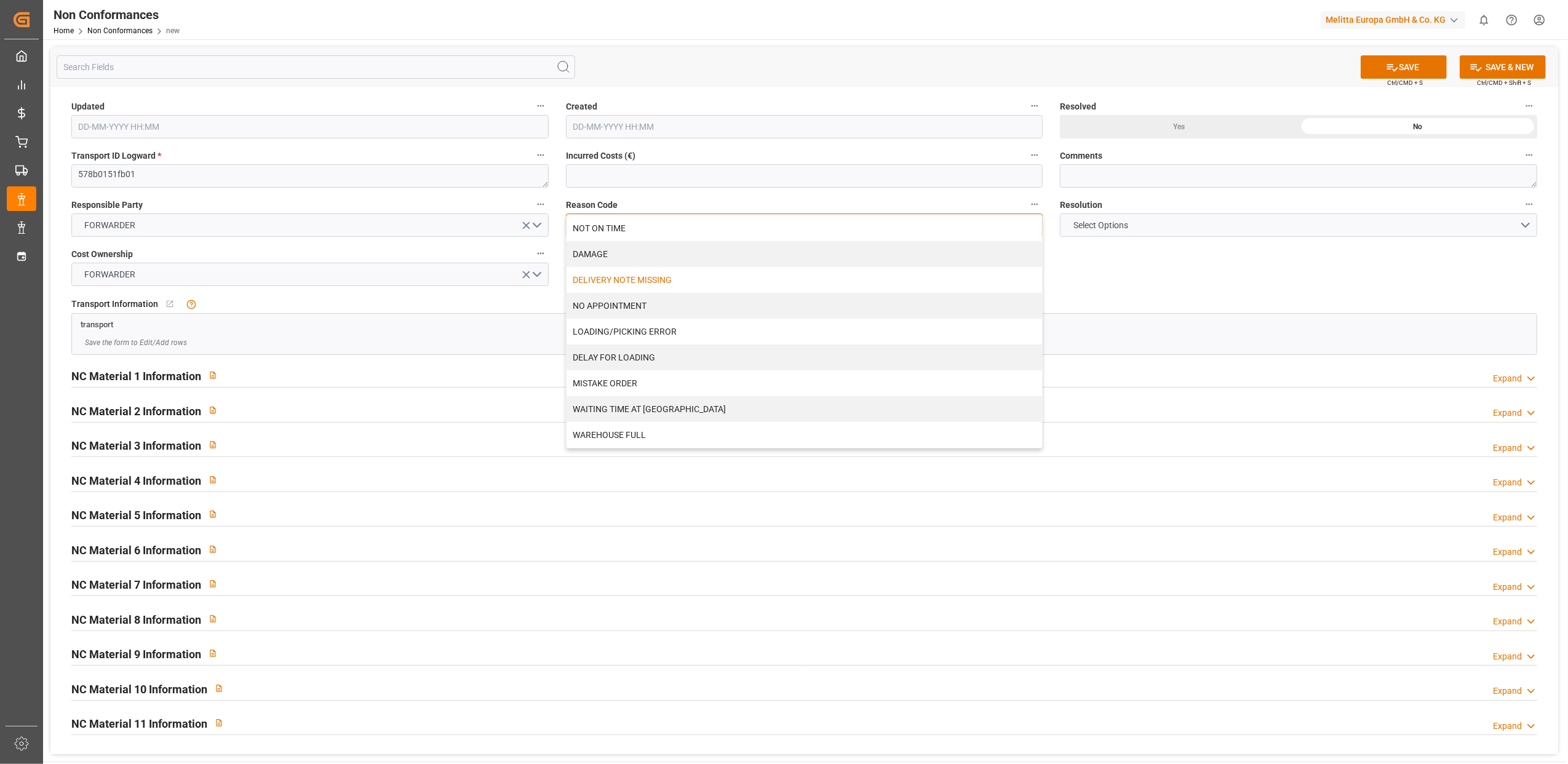
click at [853, 279] on div "DELIVERY NOTE MISSING" at bounding box center [804, 279] width 476 height 26
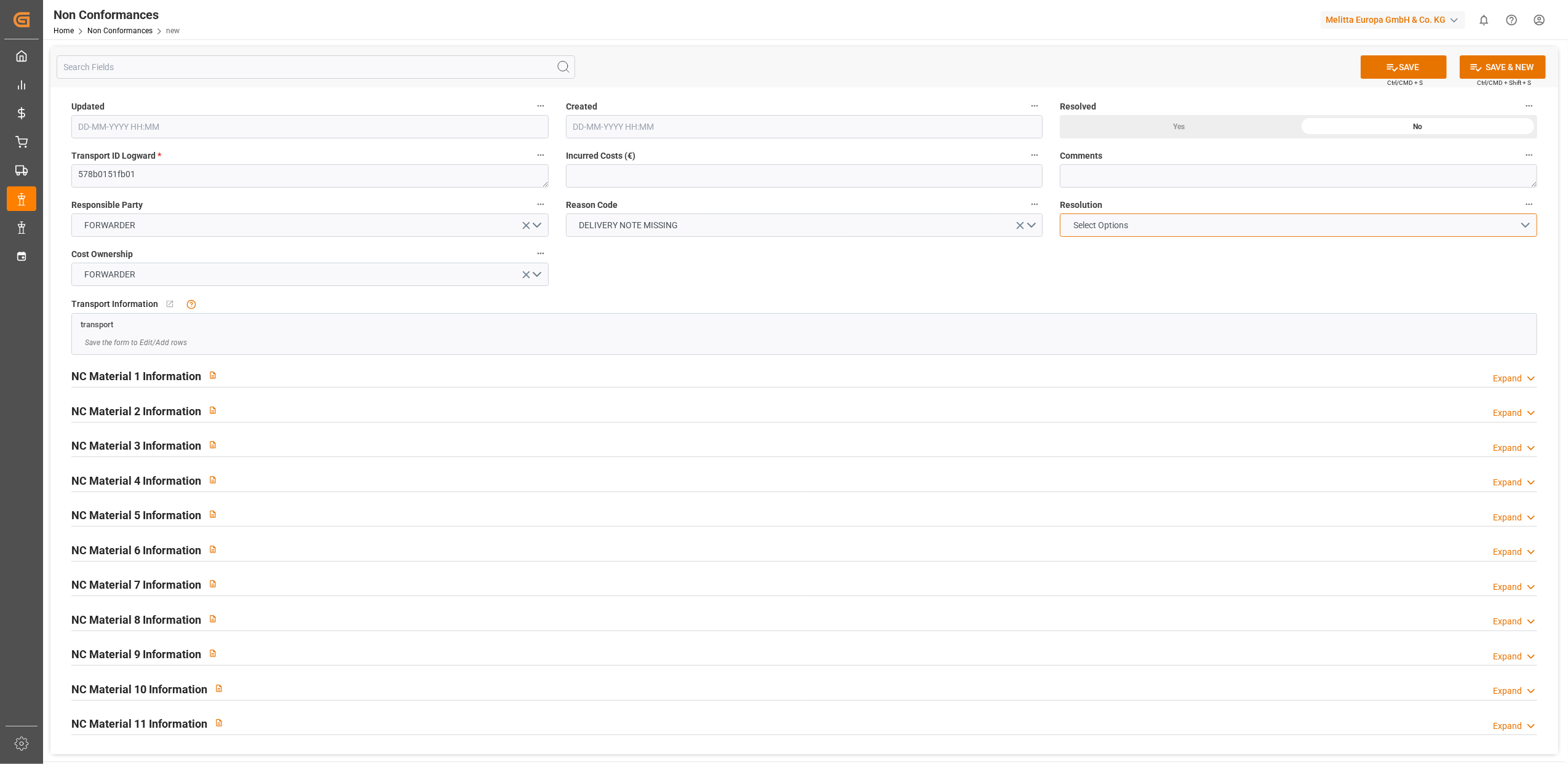
click at [1523, 224] on button "Select Options" at bounding box center [1299, 225] width 478 height 23
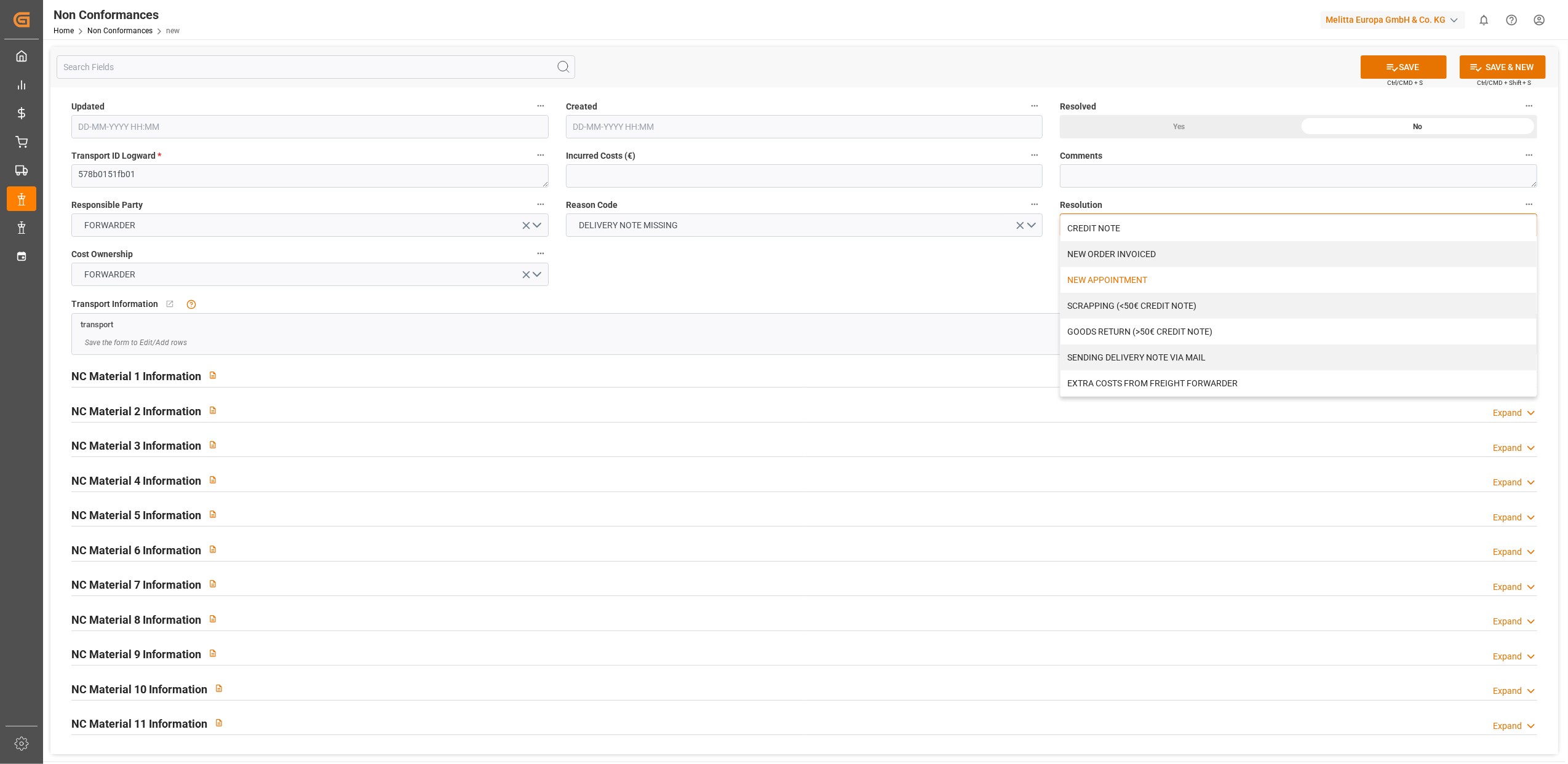
click at [1110, 280] on div "NEW APPOINTMENT" at bounding box center [1299, 279] width 476 height 26
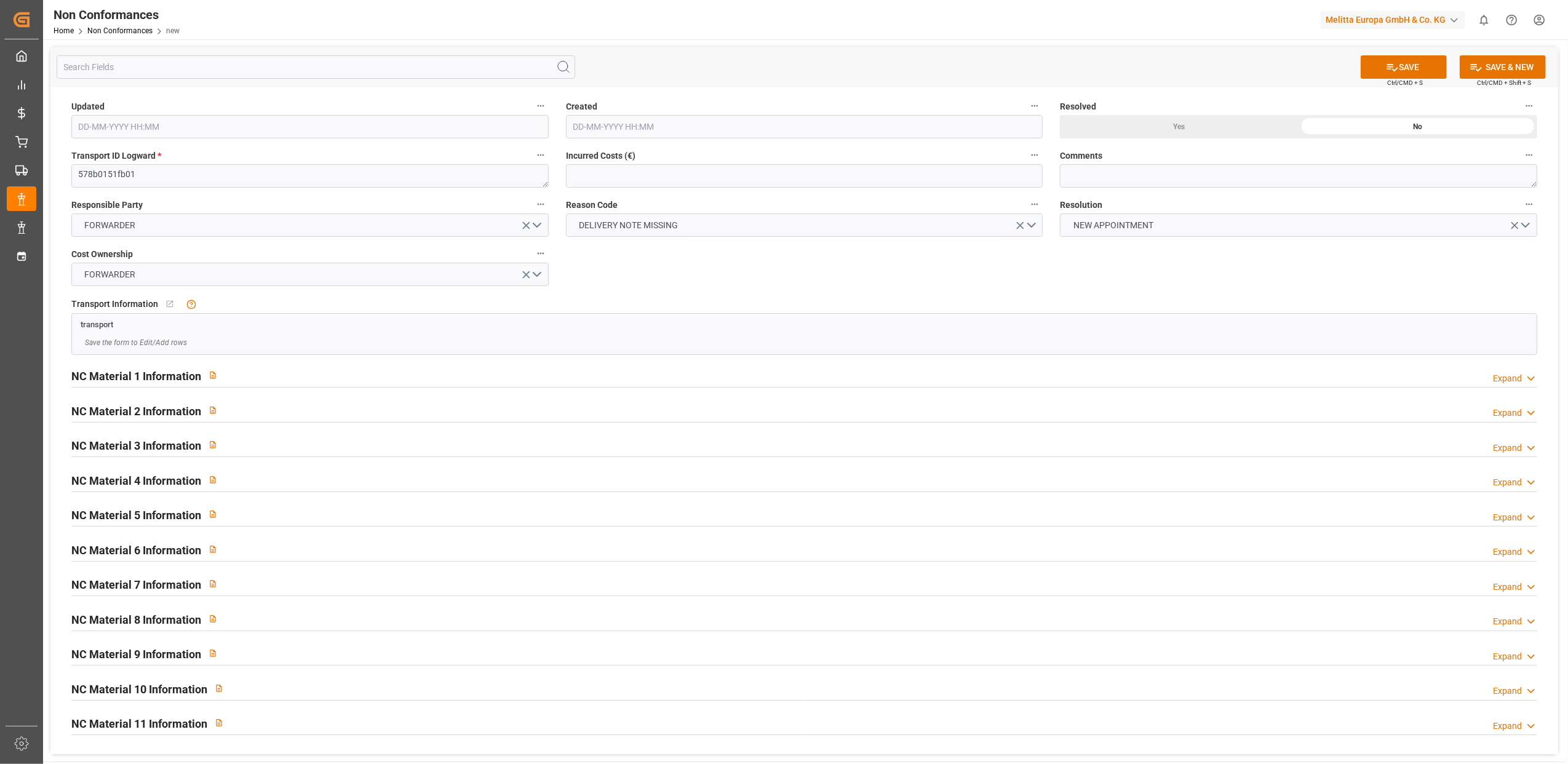
click at [976, 275] on div "Updated Created Resolved Yes No Transport ID Logward * 578b0151fb01 Incurred Co…" at bounding box center [804, 420] width 1508 height 667
click at [1184, 175] on textarea at bounding box center [1299, 176] width 478 height 23
type textarea "LITIGE 998 BL 20375532 20375533 Refusé BL manquant / nouveau rdv le"
click at [1428, 69] on button "SAVE" at bounding box center [1403, 67] width 86 height 23
